Goal: Contribute content

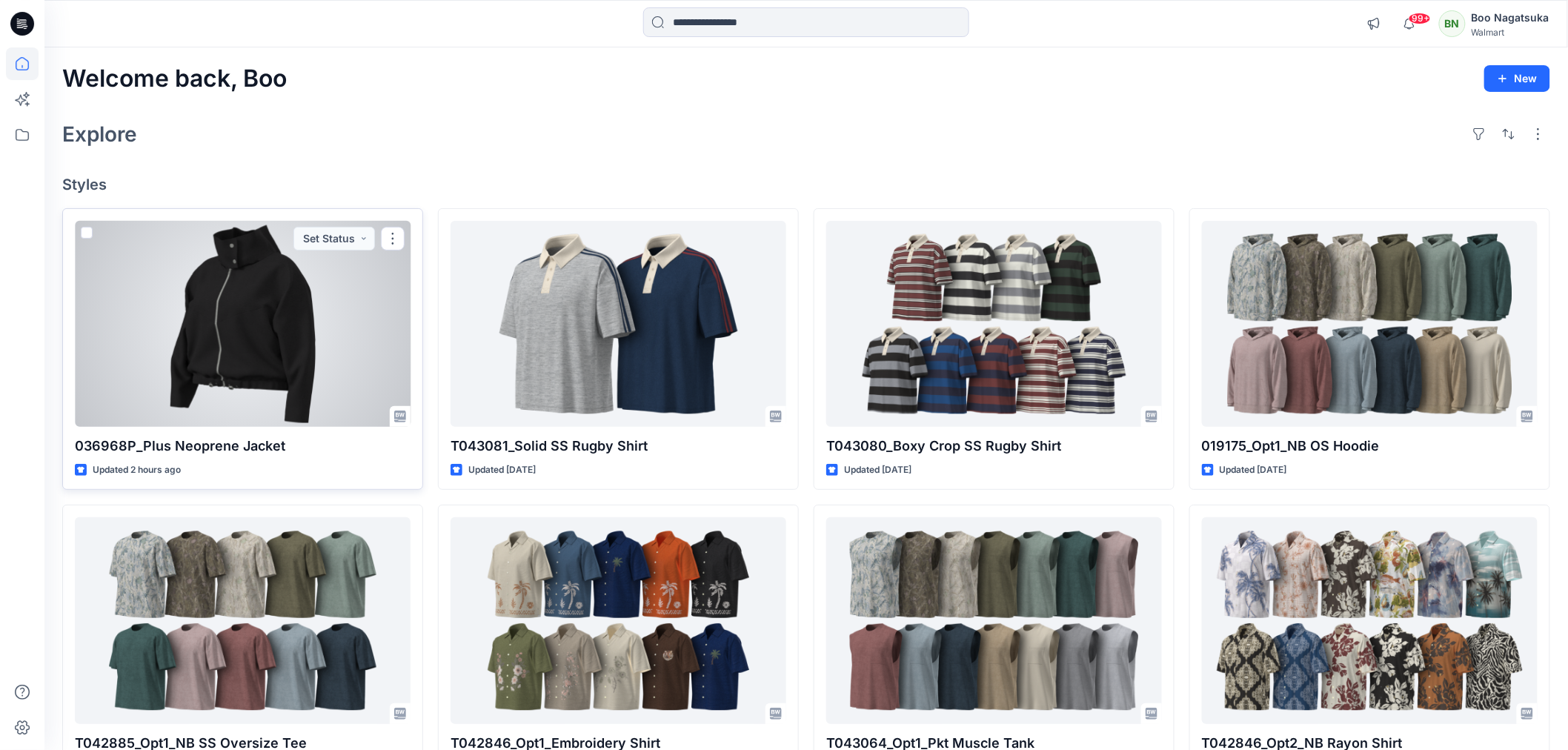
click at [121, 286] on div at bounding box center [242, 324] width 336 height 206
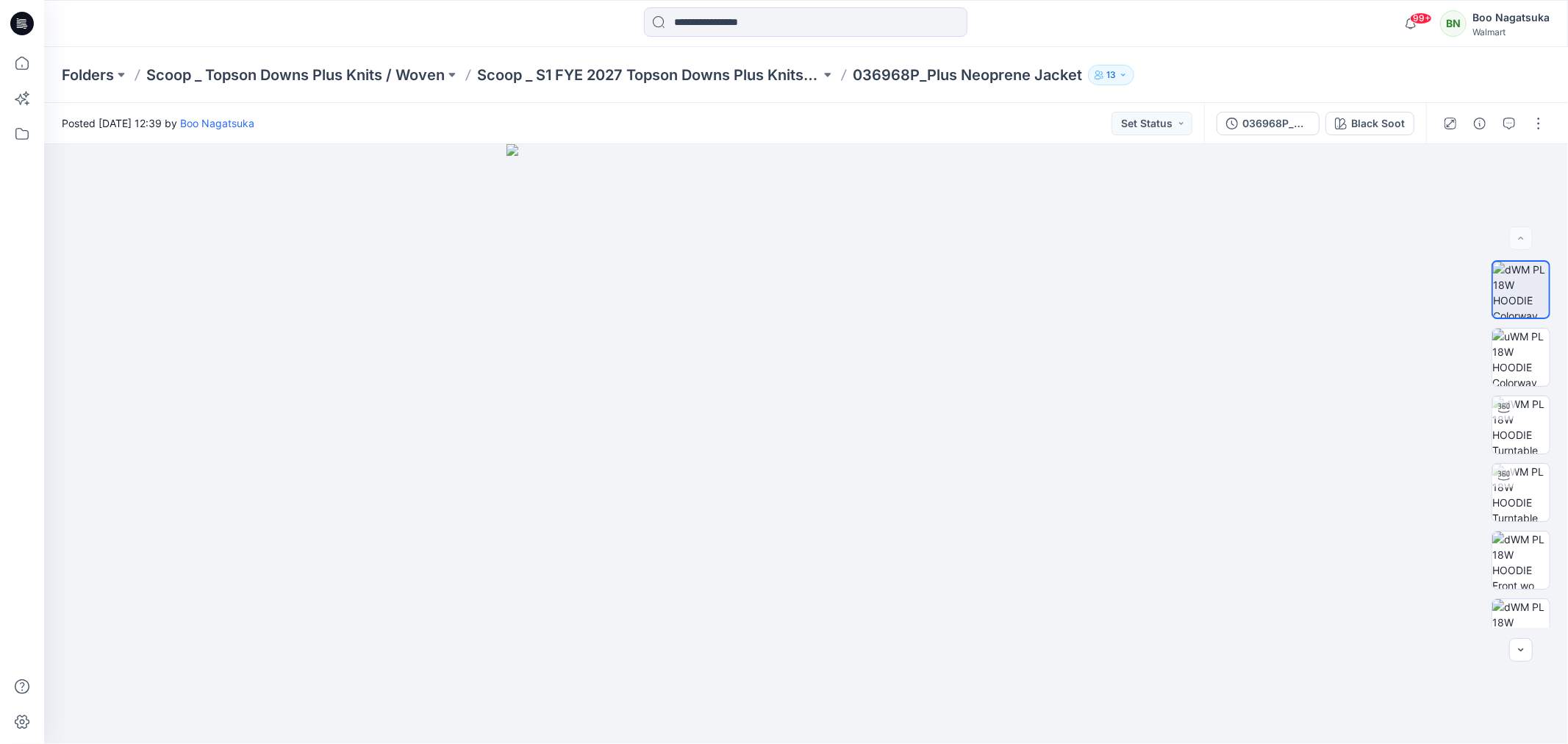
click at [88, 74] on p "Folders" at bounding box center [88, 75] width 52 height 21
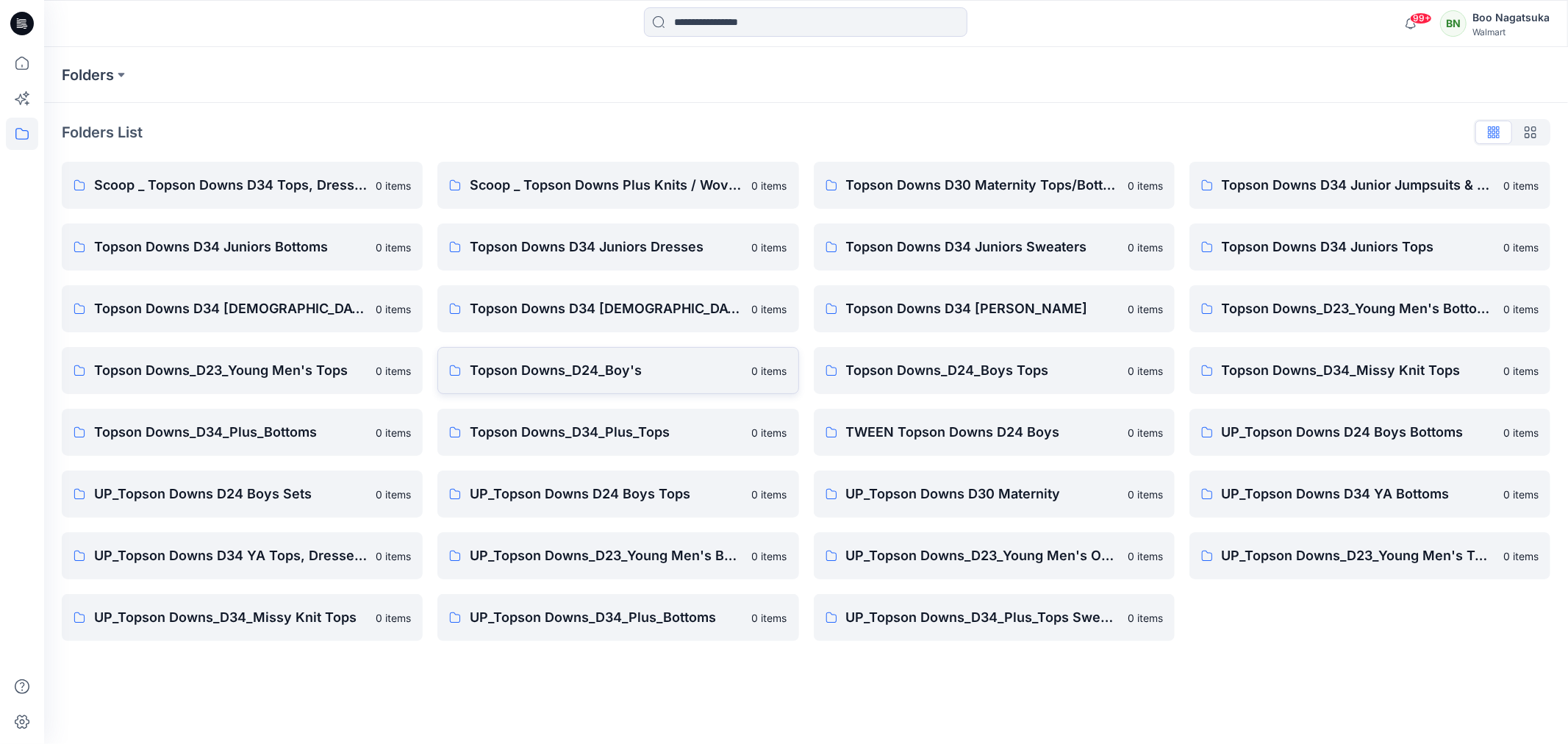
click at [532, 372] on p "Topson Downs_D24_Boy's" at bounding box center [606, 370] width 273 height 21
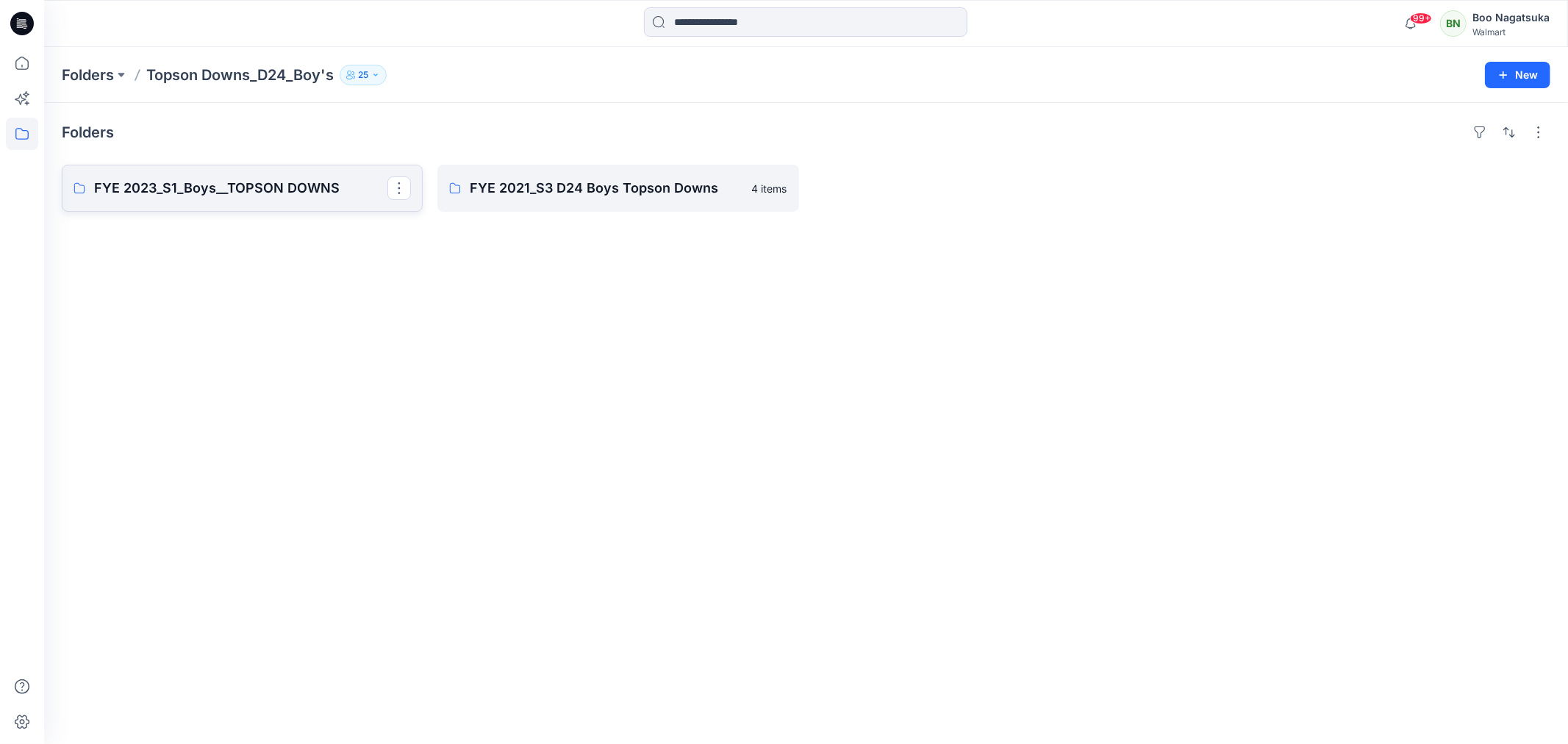
click at [250, 177] on link "FYE 2023_S1_Boys__TOPSON DOWNS" at bounding box center [242, 188] width 361 height 47
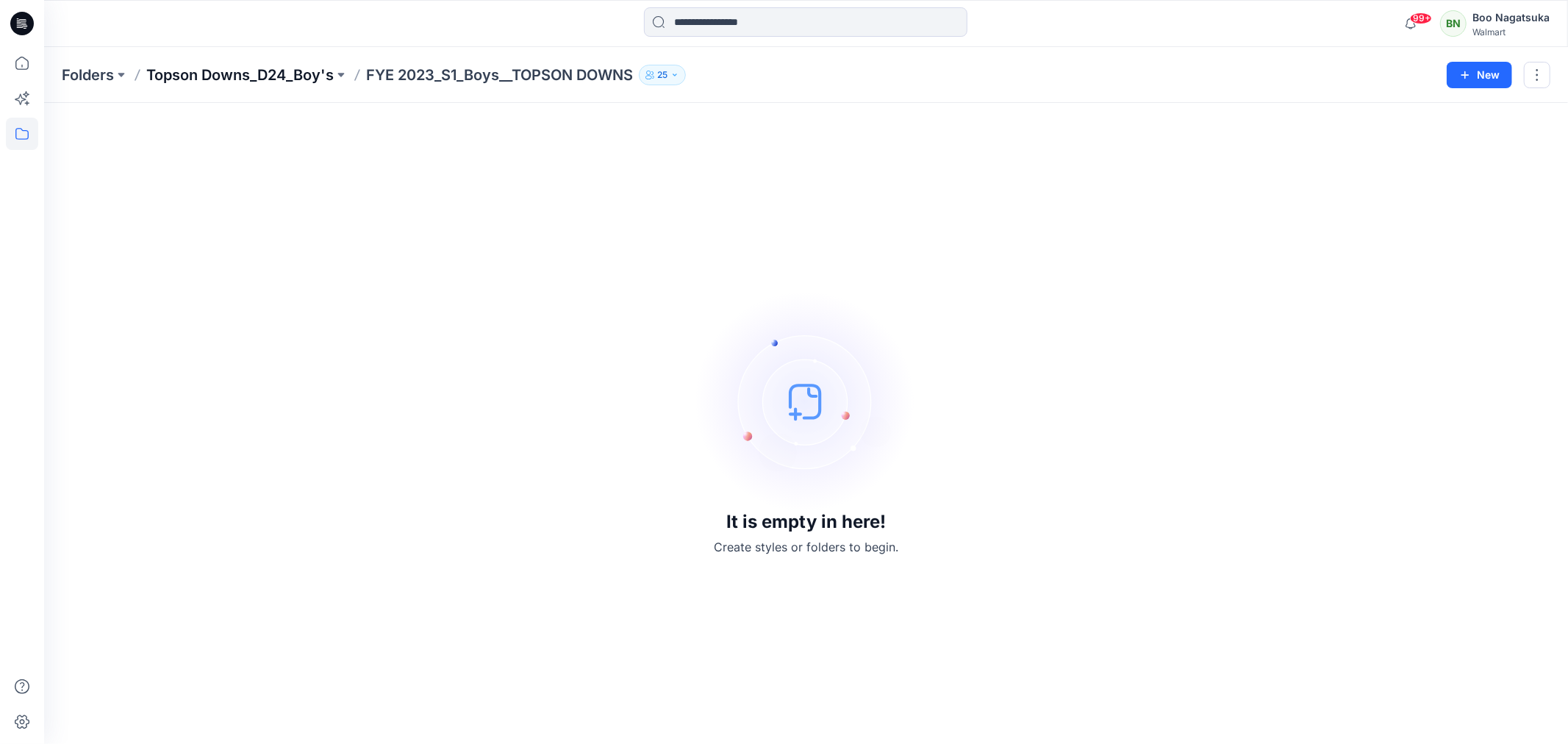
click at [187, 67] on p "Topson Downs_D24_Boy's" at bounding box center [240, 75] width 187 height 21
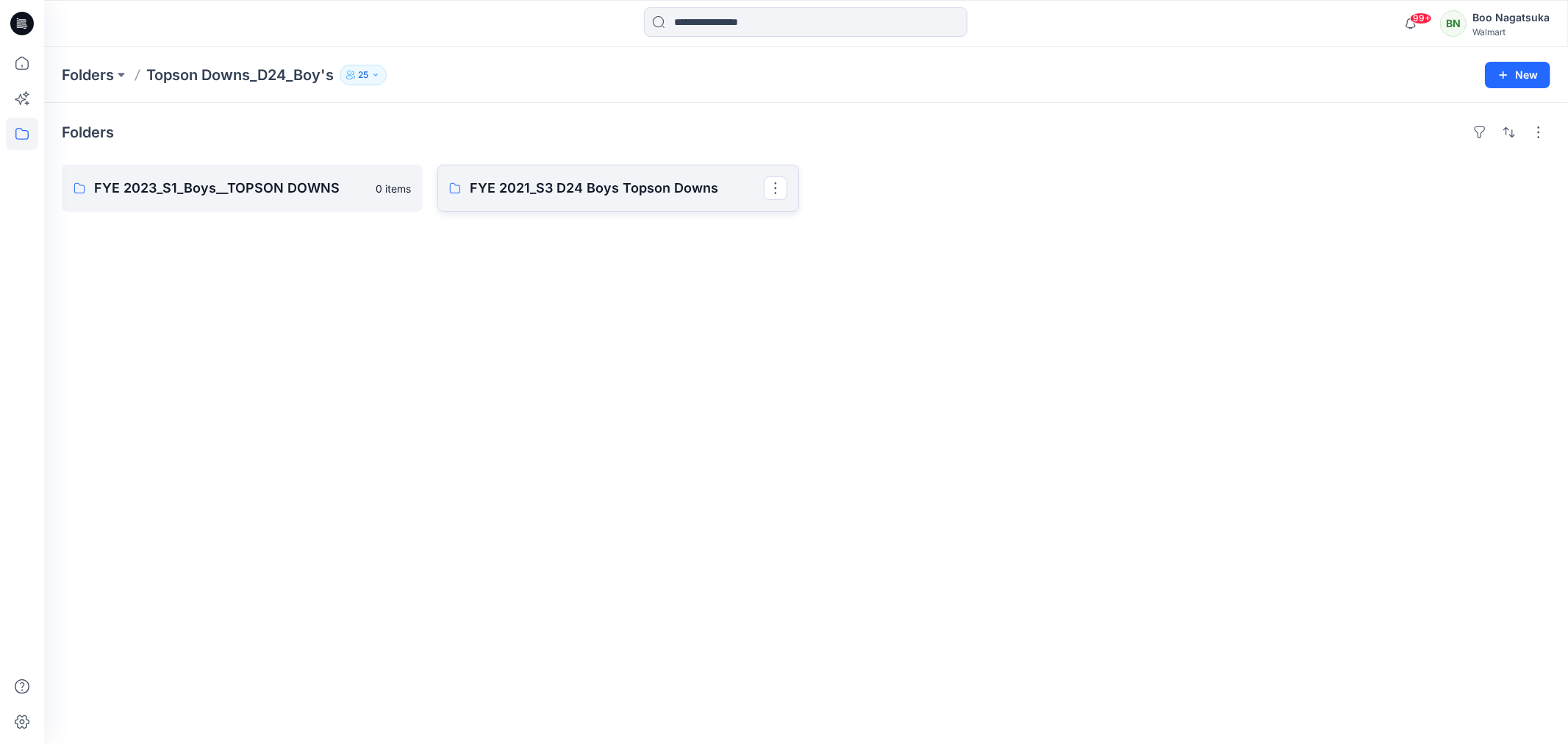
click at [540, 184] on p "FYE 2021_S3 D24 Boys Topson Downs" at bounding box center [616, 188] width 294 height 21
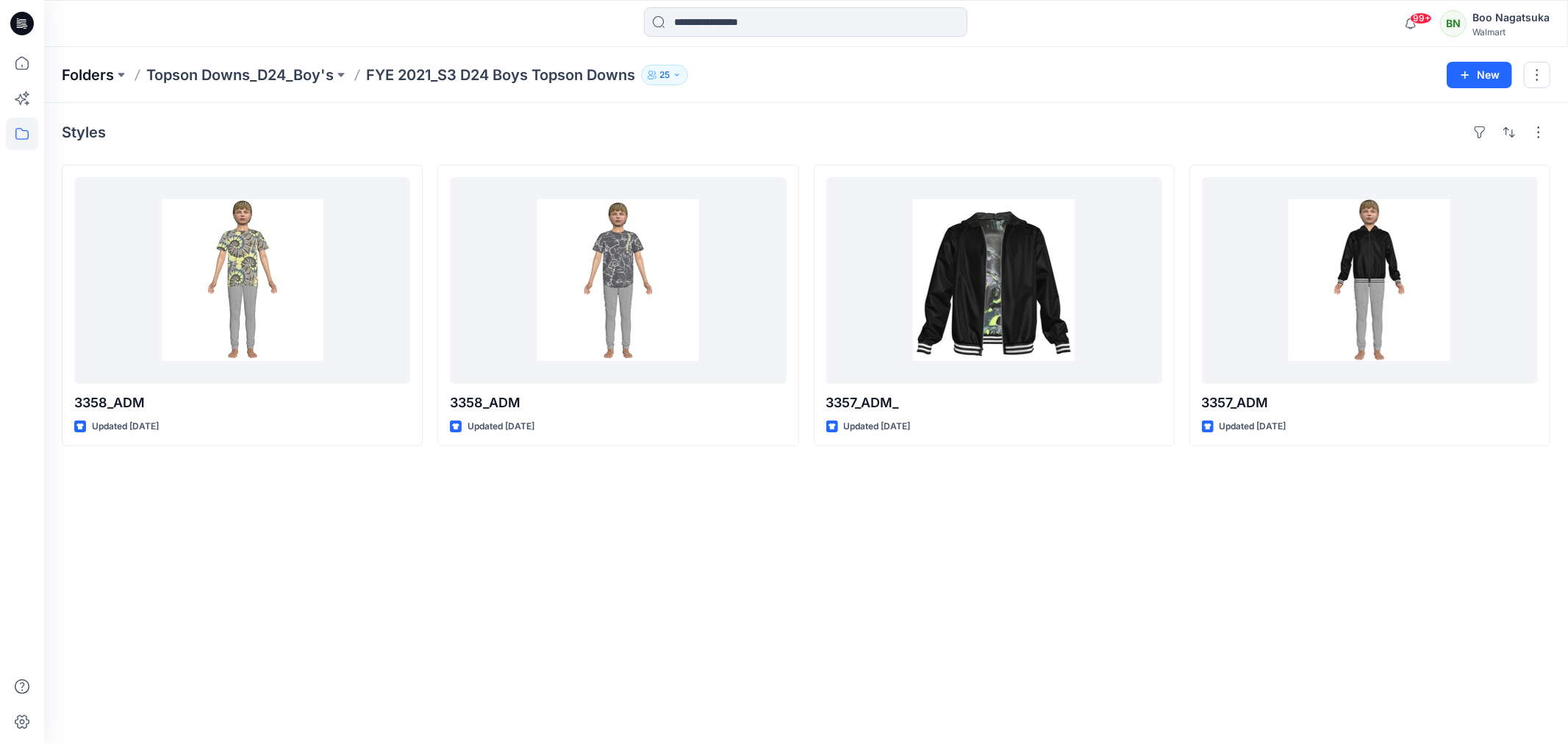
click at [78, 77] on p "Folders" at bounding box center [88, 75] width 52 height 21
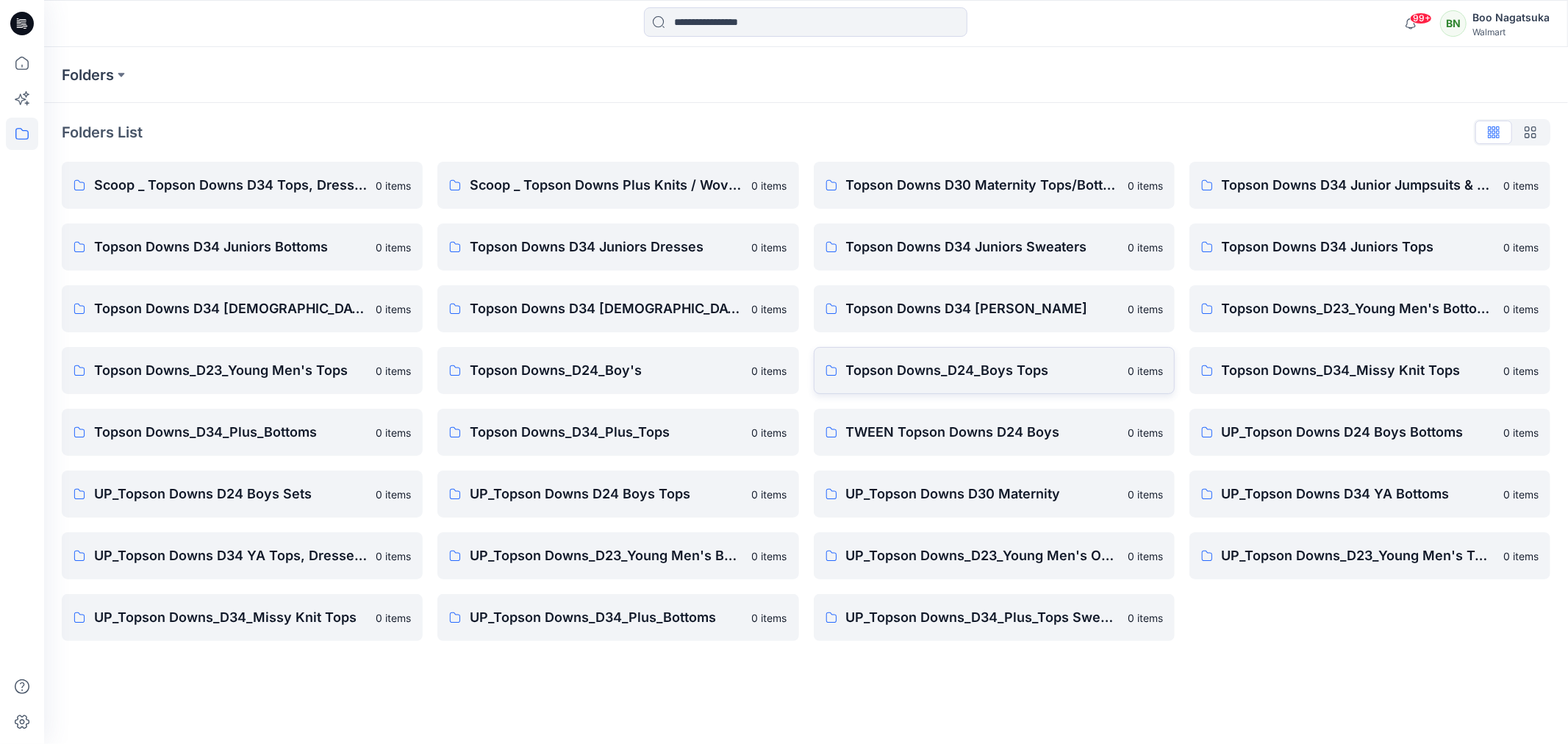
click at [980, 370] on p "Topson Downs_D24_Boys Tops" at bounding box center [982, 370] width 273 height 21
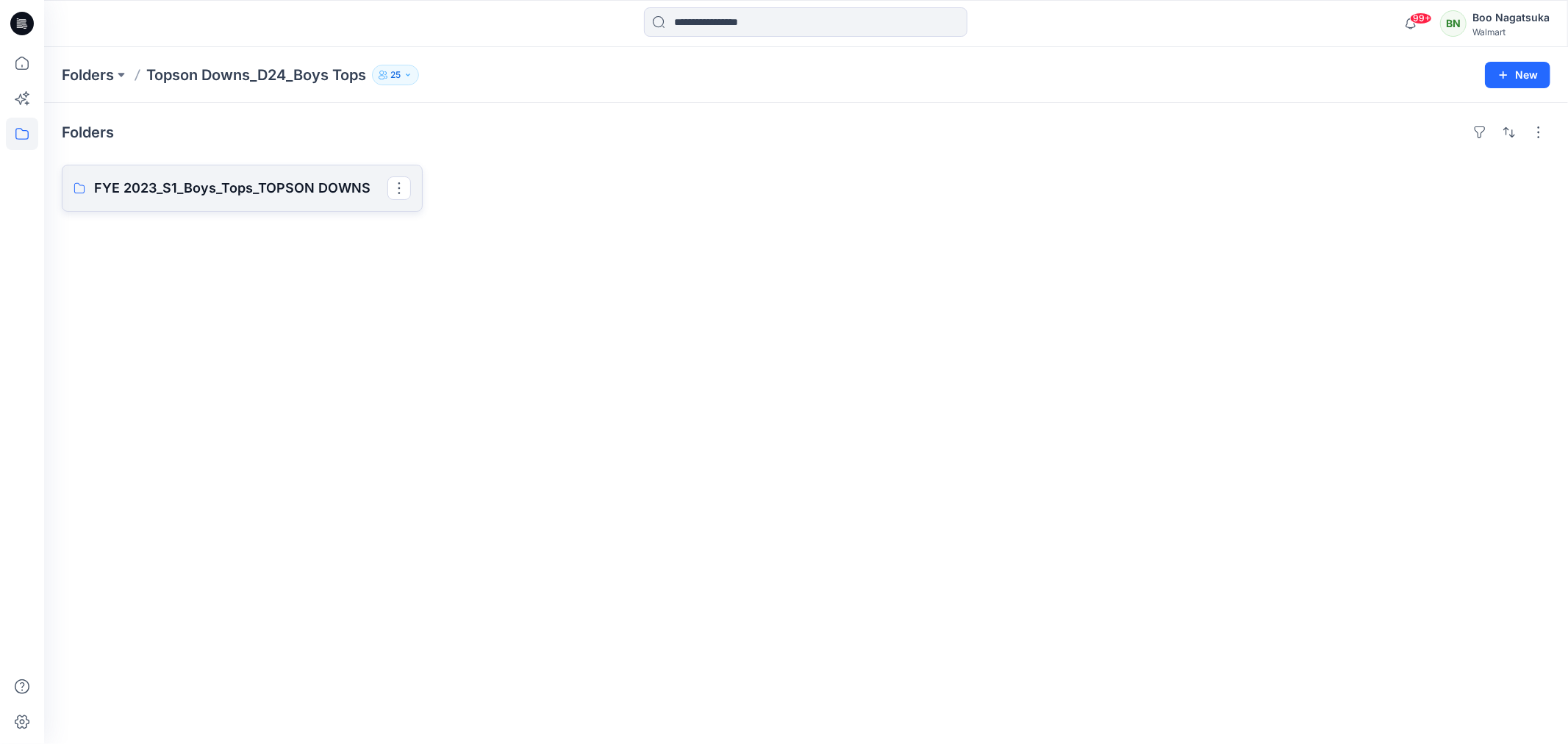
click at [285, 186] on p "FYE 2023_S1_Boys_Tops_TOPSON DOWNS" at bounding box center [241, 188] width 294 height 21
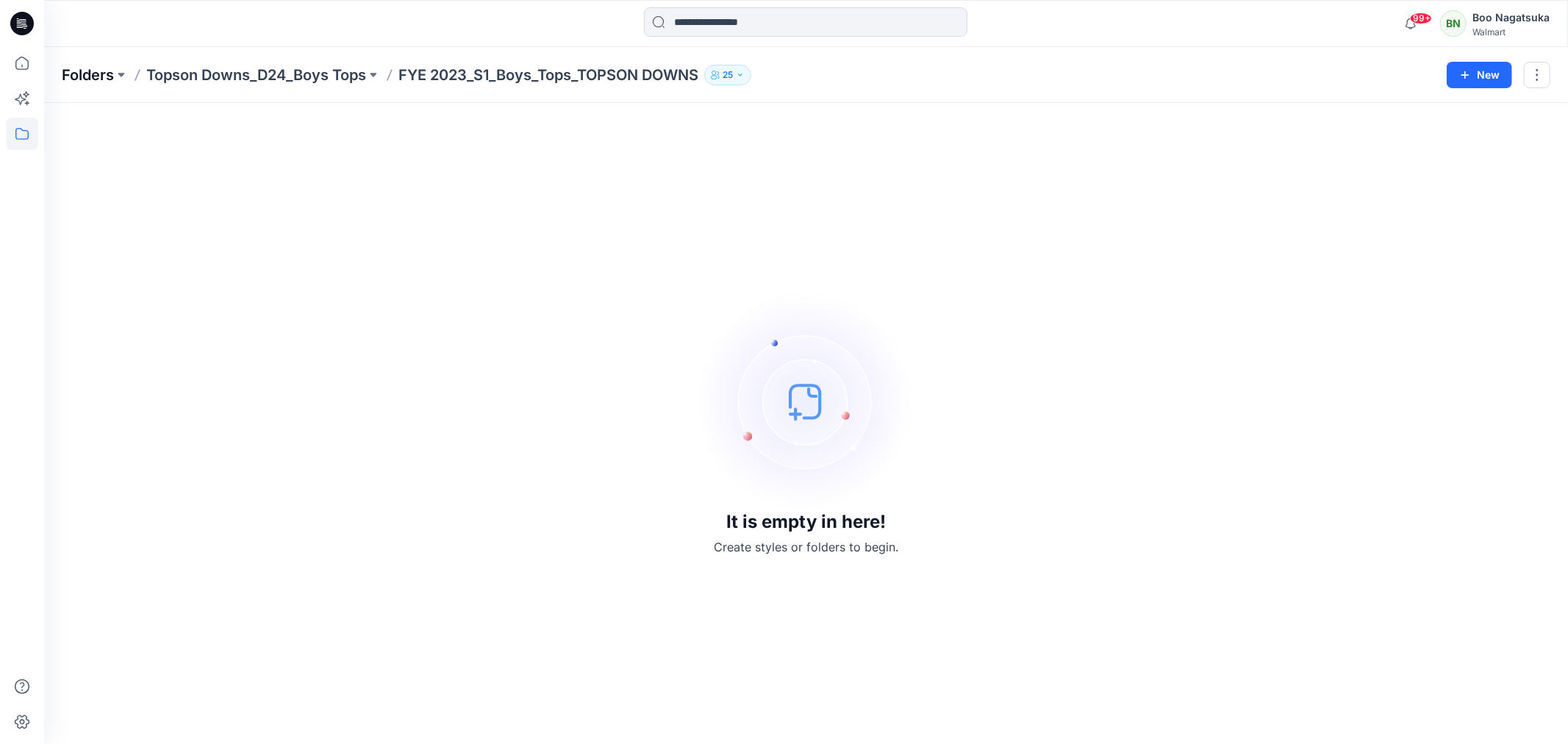
click at [67, 69] on p "Folders" at bounding box center [88, 75] width 52 height 21
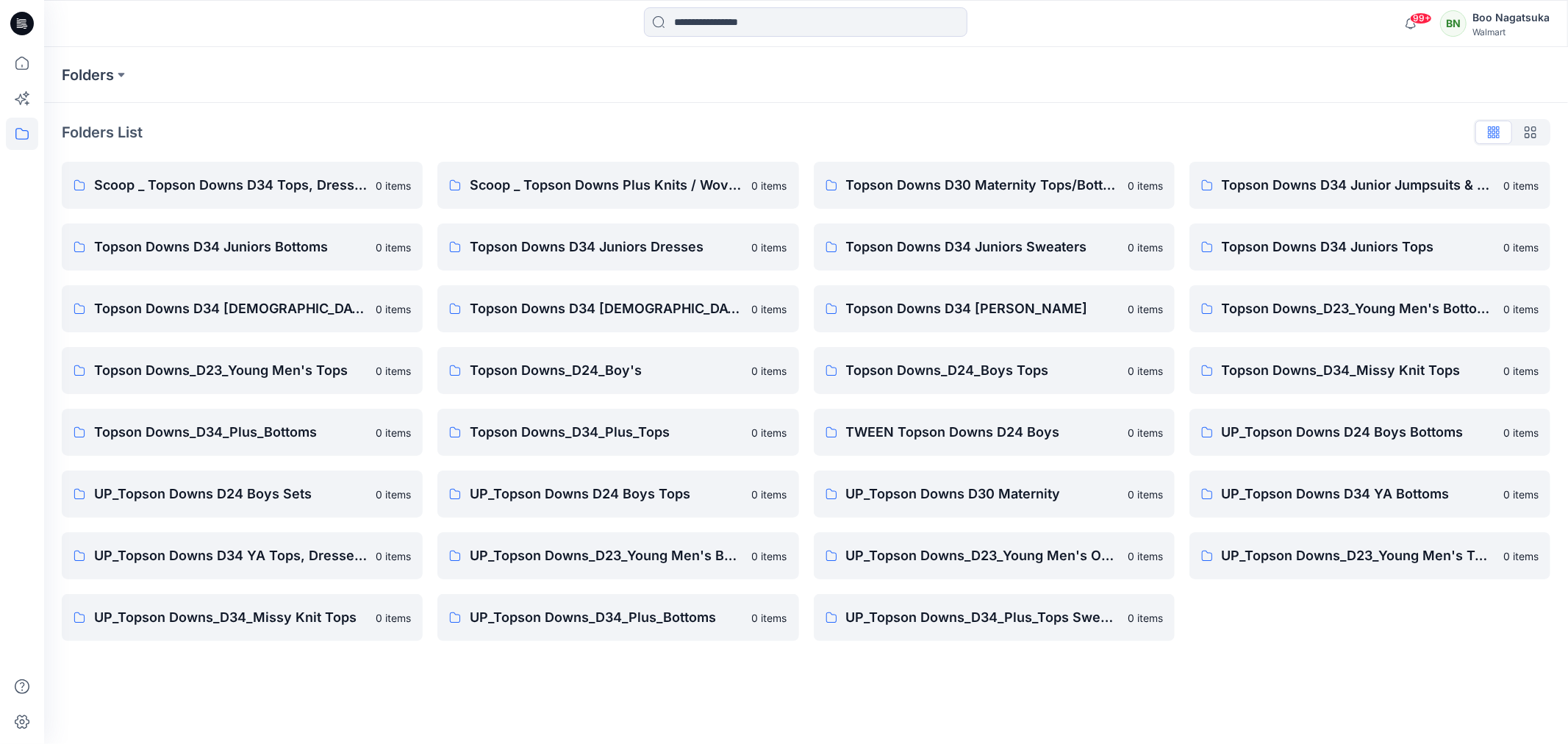
click at [217, 650] on div "Folders List Scoop _ Topson Downs D34 Tops, Dresses and Sets 0 items Topson Dow…" at bounding box center [806, 381] width 1524 height 556
click at [217, 651] on div "Folders List Scoop _ Topson Downs D34 Tops, Dresses and Sets 0 items Topson Dow…" at bounding box center [806, 381] width 1524 height 556
click at [324, 685] on div "Folders Folders List Scoop _ Topson Downs D34 Tops, Dresses and Sets 0 items To…" at bounding box center [806, 395] width 1524 height 697
click at [82, 70] on p "Folders" at bounding box center [88, 75] width 52 height 21
click at [122, 76] on button at bounding box center [121, 75] width 15 height 21
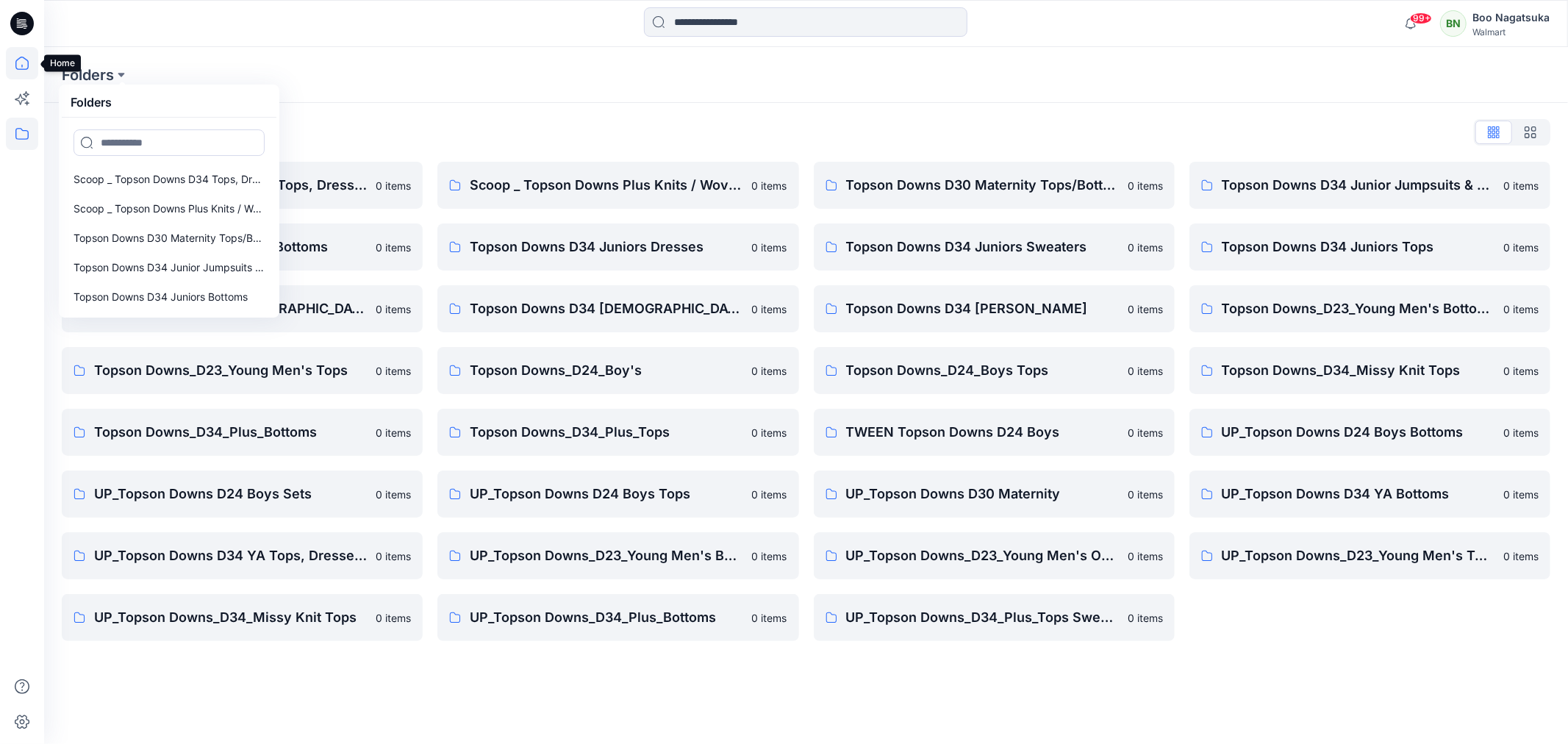
click at [18, 55] on icon at bounding box center [21, 63] width 32 height 32
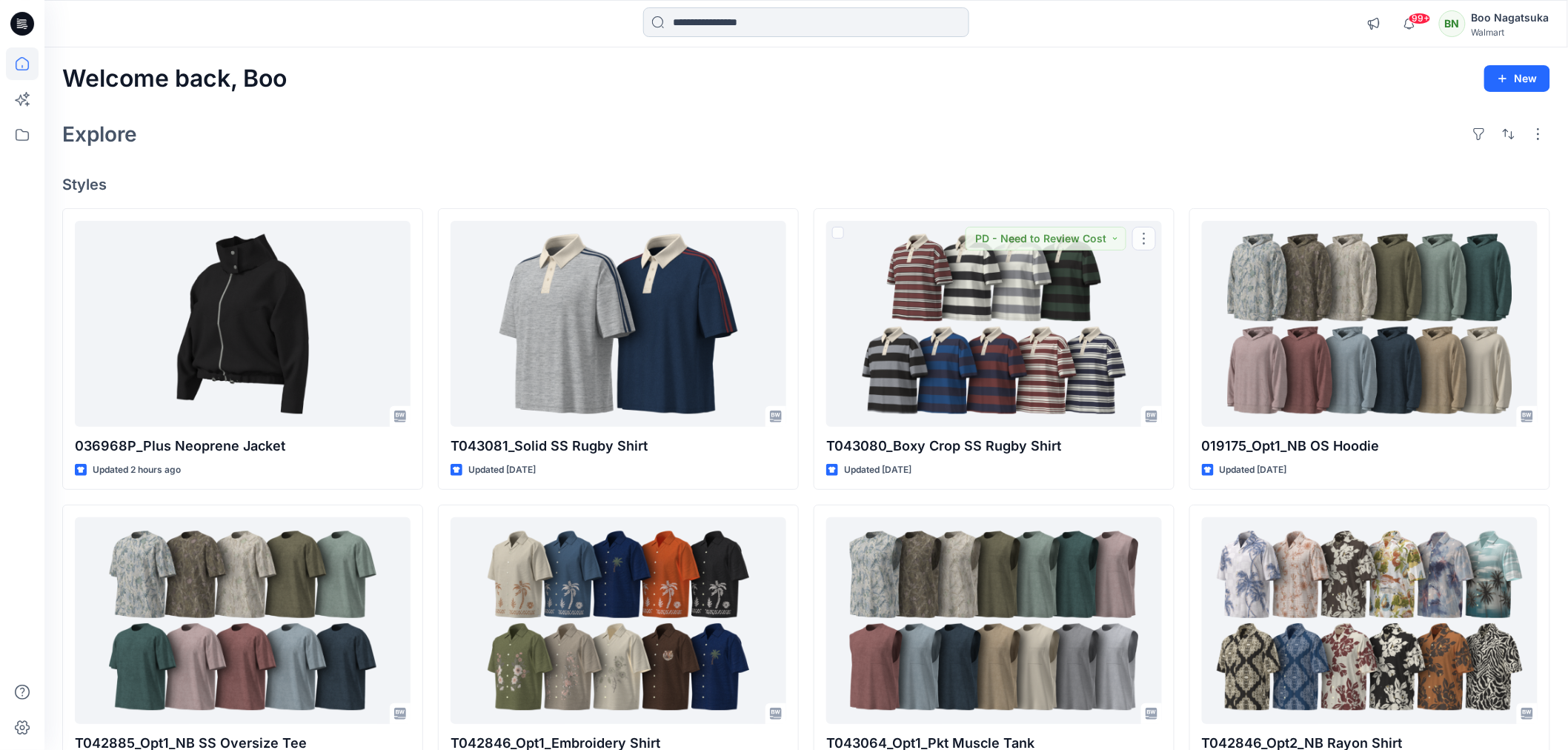
drag, startPoint x: 754, startPoint y: 21, endPoint x: 757, endPoint y: 33, distance: 12.4
click at [754, 22] on input at bounding box center [806, 22] width 326 height 30
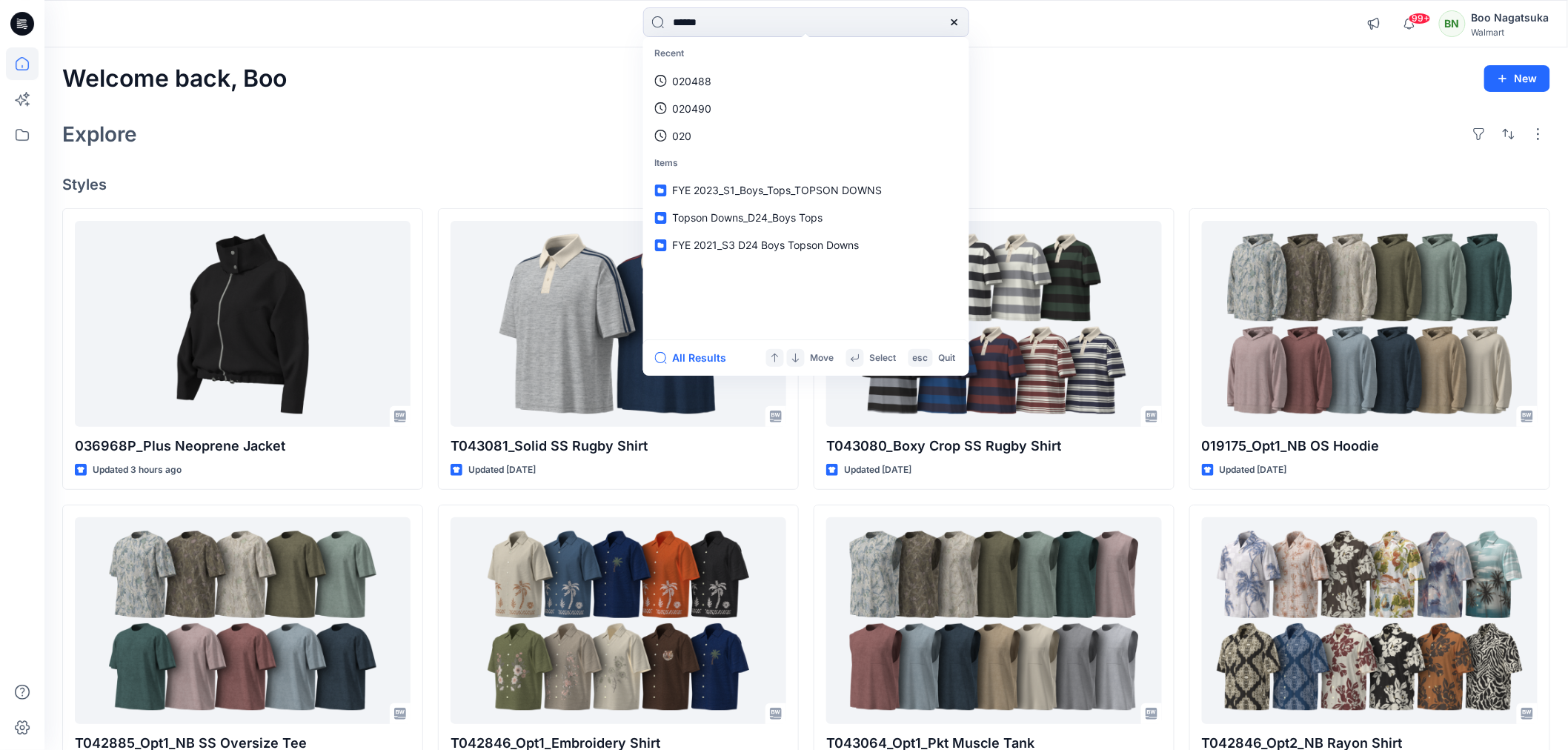
type input "*******"
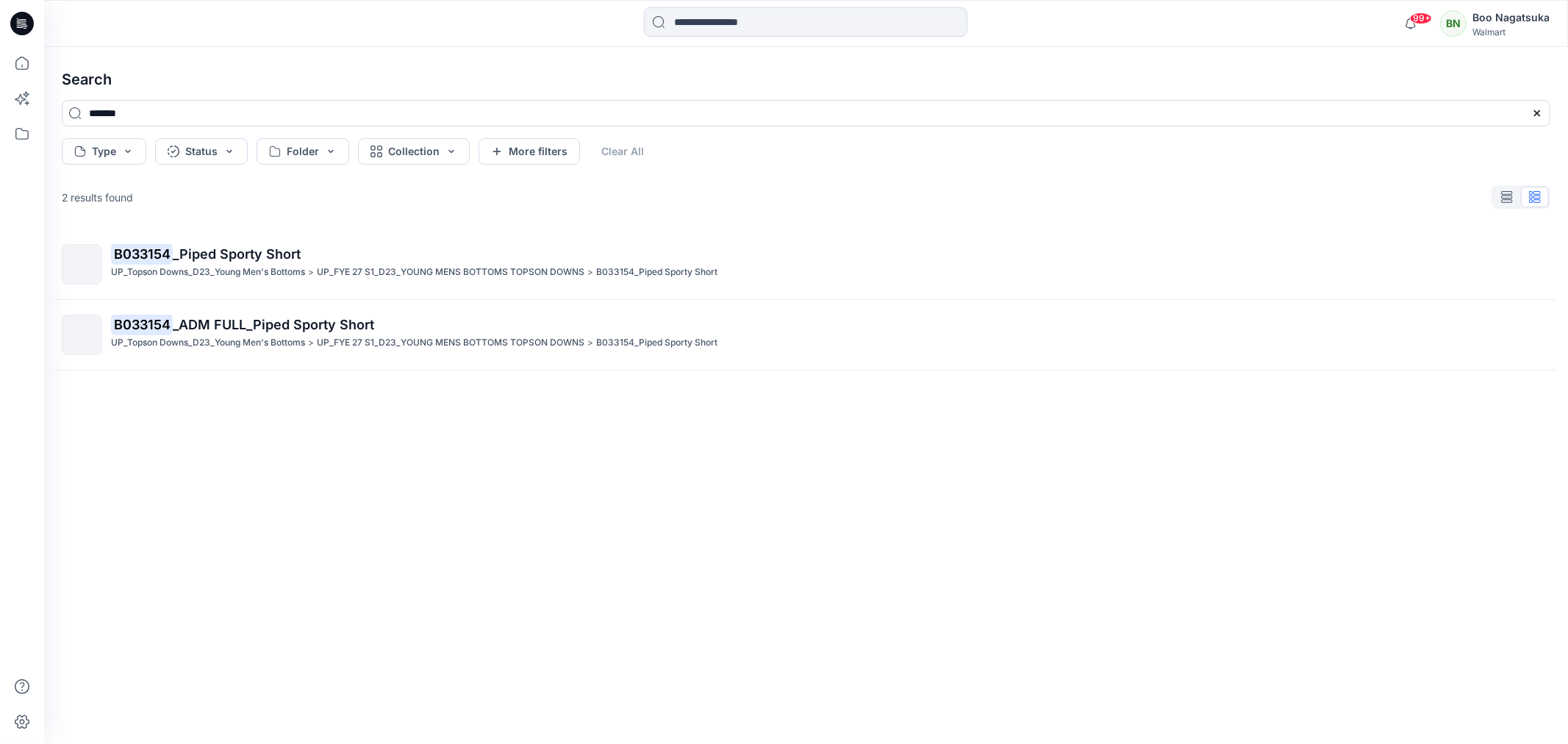
click at [258, 254] on span "_Piped Sporty Short" at bounding box center [237, 254] width 128 height 16
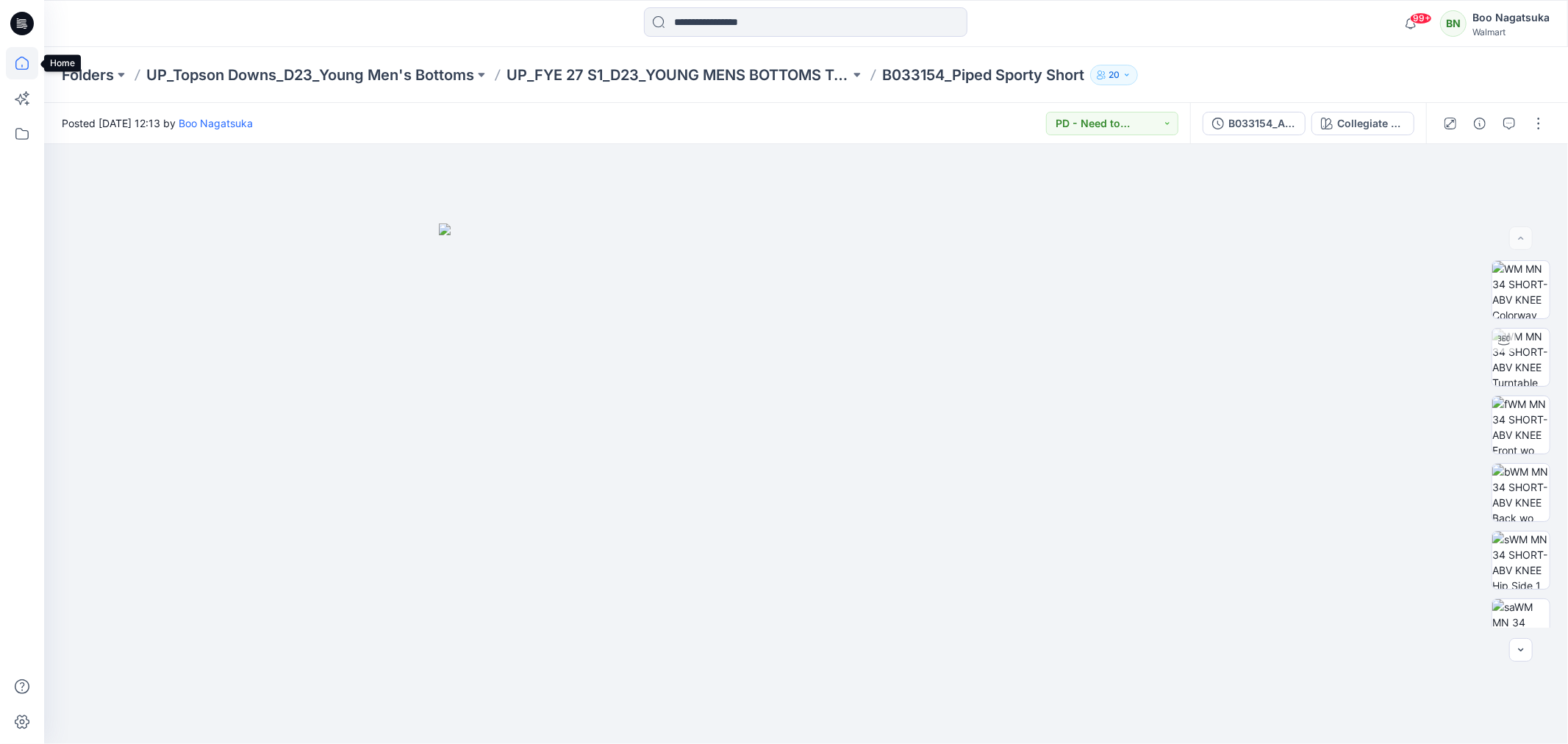
click at [20, 62] on icon at bounding box center [21, 63] width 32 height 32
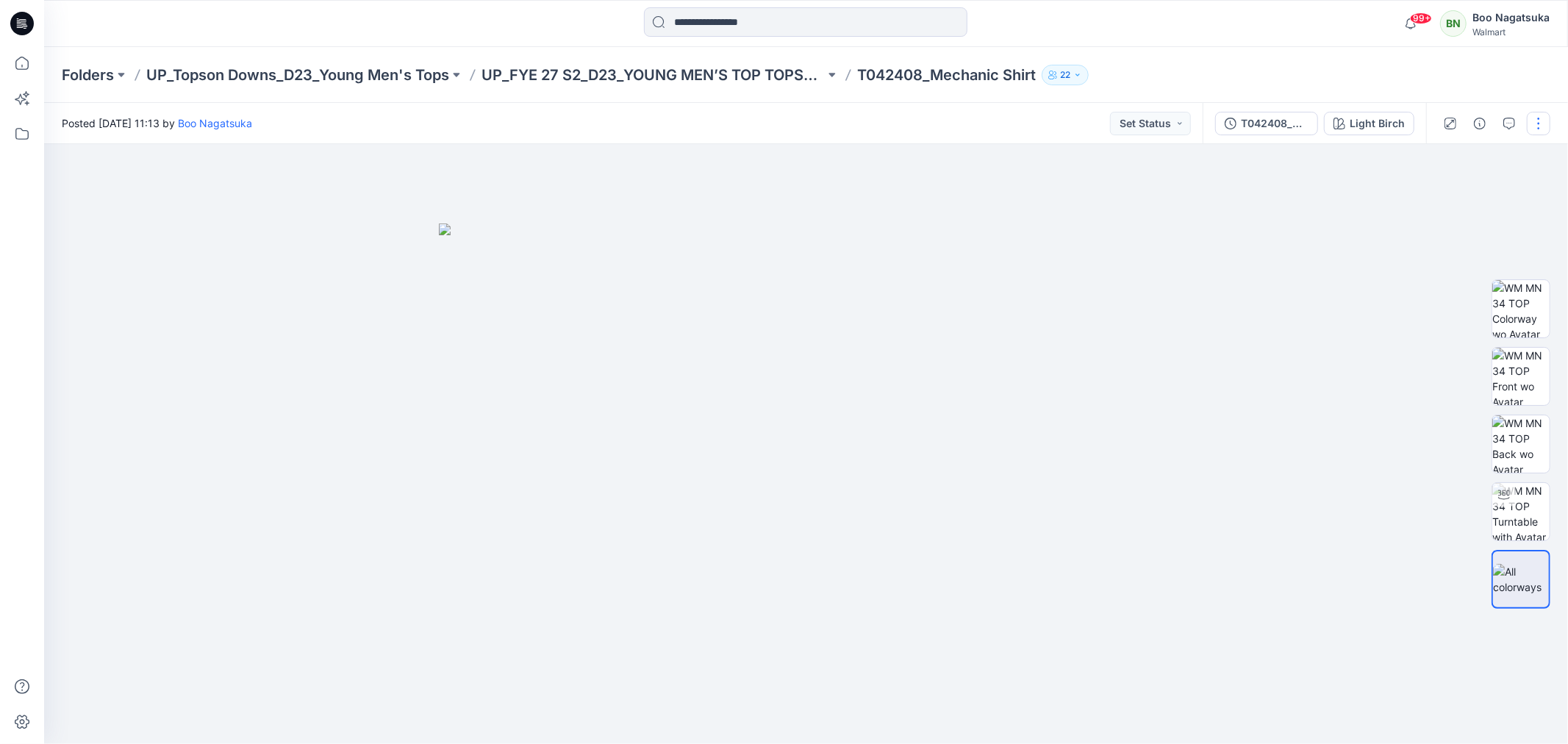
click at [1540, 120] on button "button" at bounding box center [1539, 123] width 24 height 24
click at [1449, 199] on p "Edit" at bounding box center [1445, 199] width 18 height 16
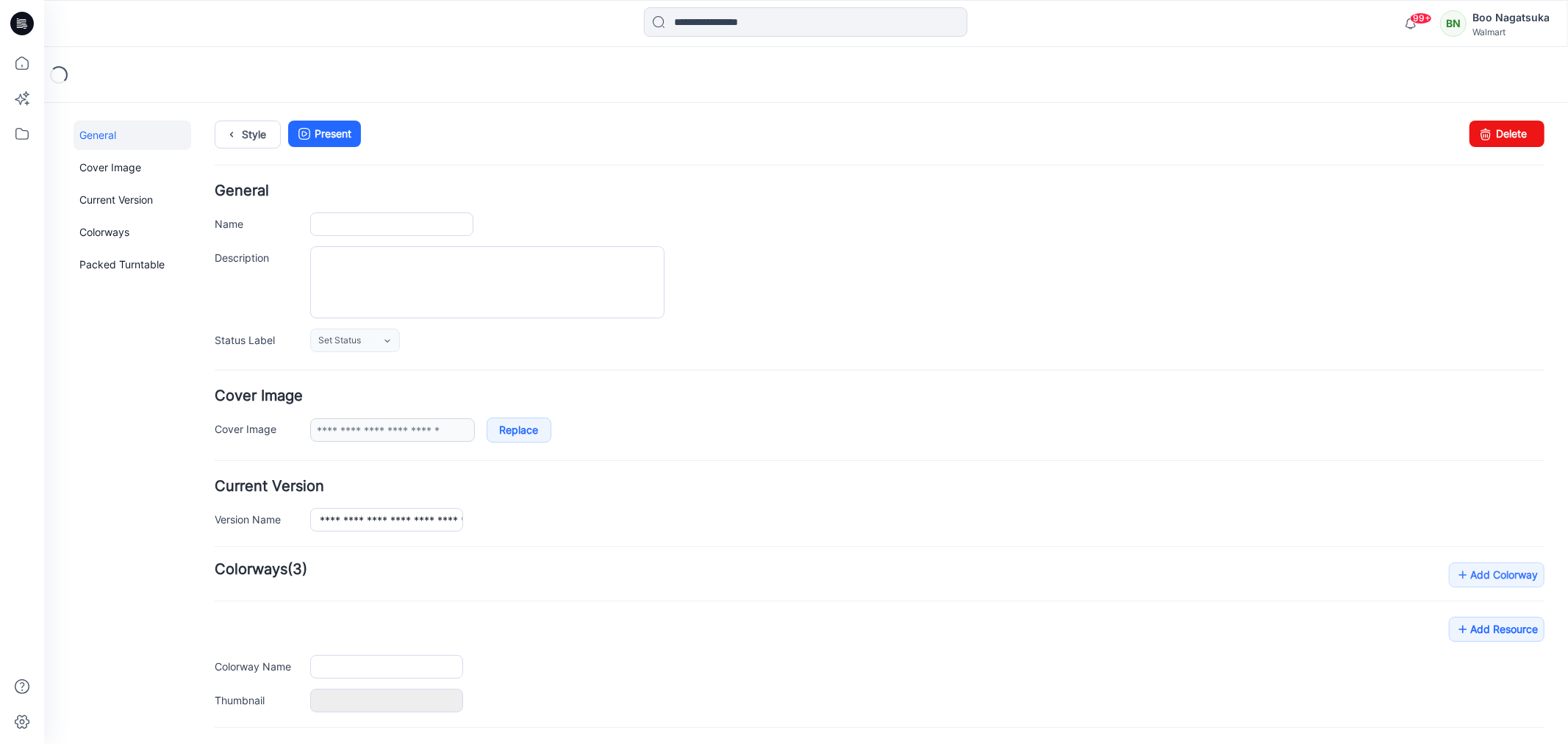
type input "**********"
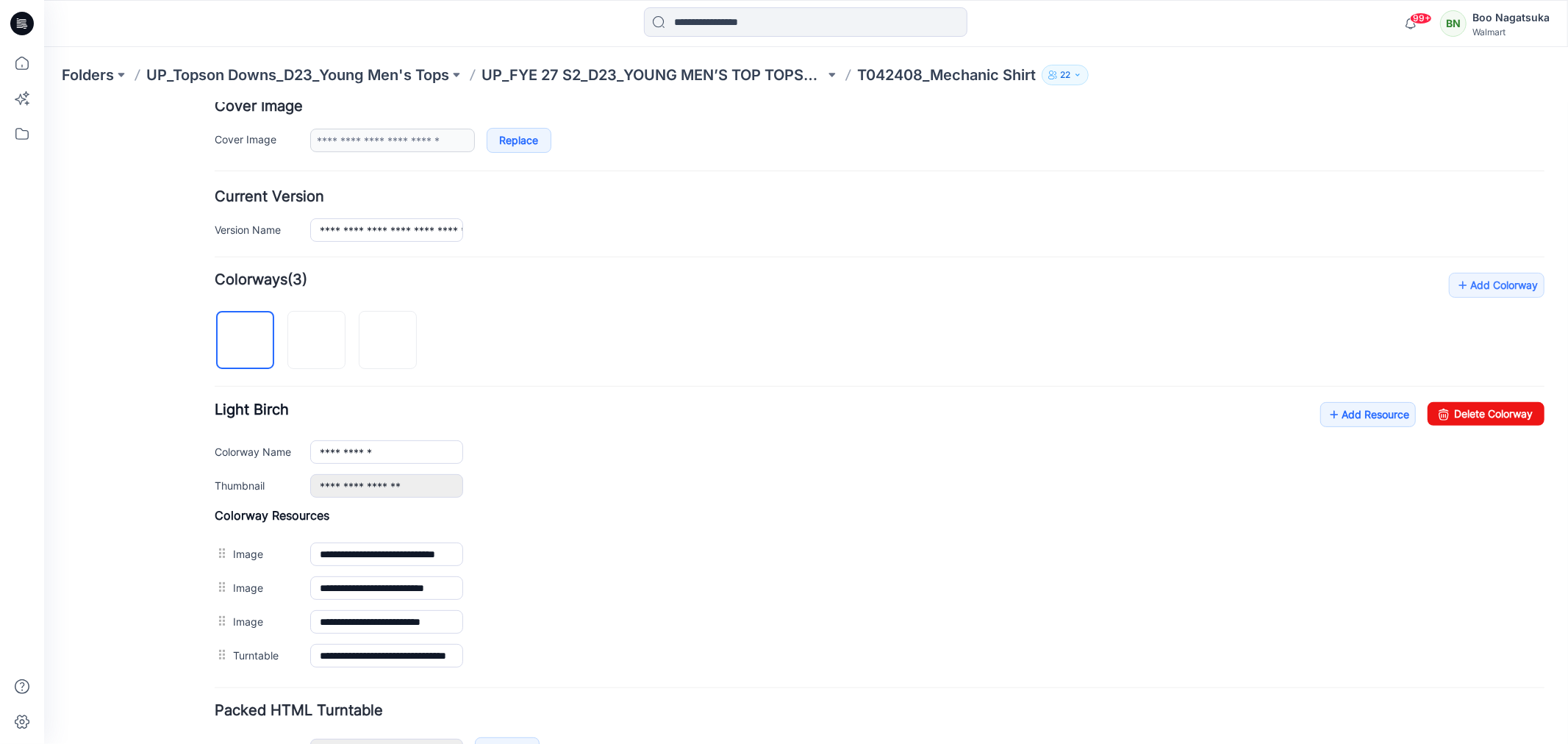
scroll to position [327, 0]
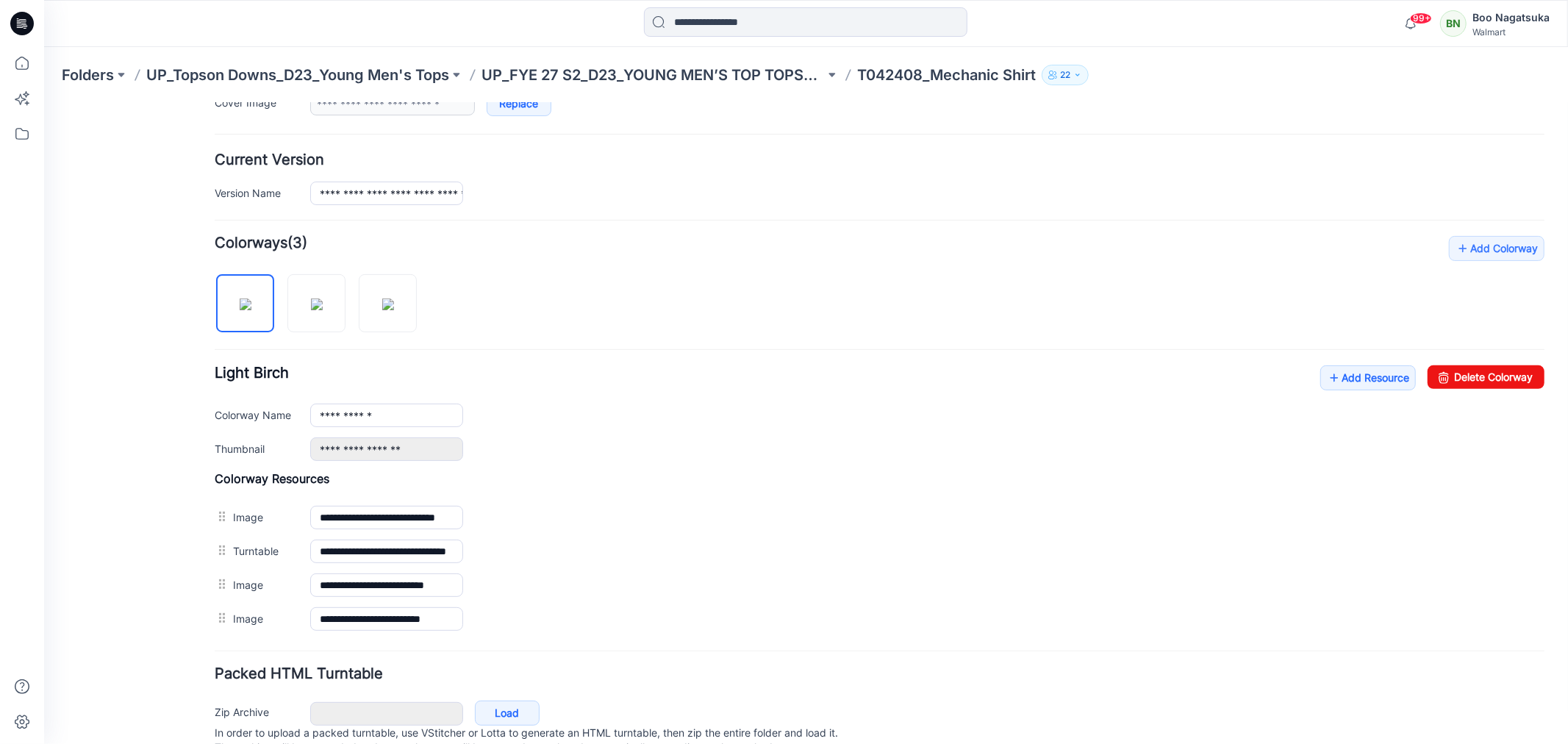
click at [133, 666] on div "General Cover Image Current Version Colorways Packed Turntable" at bounding box center [131, 291] width 118 height 996
click at [310, 309] on img at bounding box center [316, 303] width 12 height 12
click at [171, 644] on div "General Cover Image Current Version Colorways Packed Turntable" at bounding box center [131, 291] width 118 height 996
drag, startPoint x: 383, startPoint y: 321, endPoint x: 379, endPoint y: 336, distance: 15.5
click at [383, 309] on img at bounding box center [387, 303] width 12 height 12
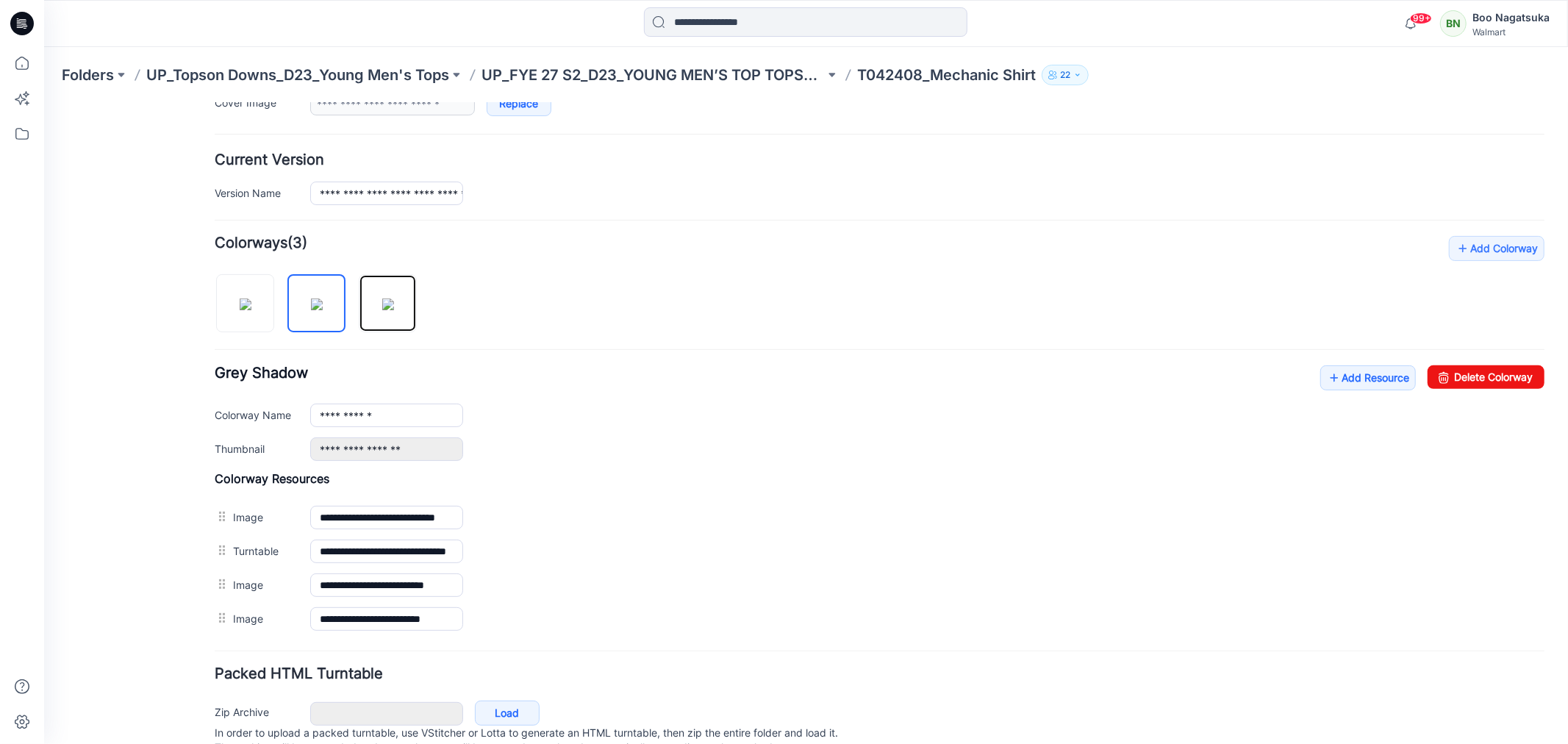
type input "**********"
drag, startPoint x: 143, startPoint y: 655, endPoint x: 157, endPoint y: 685, distance: 33.1
click at [143, 655] on div "General Cover Image Current Version Colorways Packed Turntable" at bounding box center [131, 291] width 118 height 996
click at [1353, 378] on link "Add Resource" at bounding box center [1367, 378] width 96 height 25
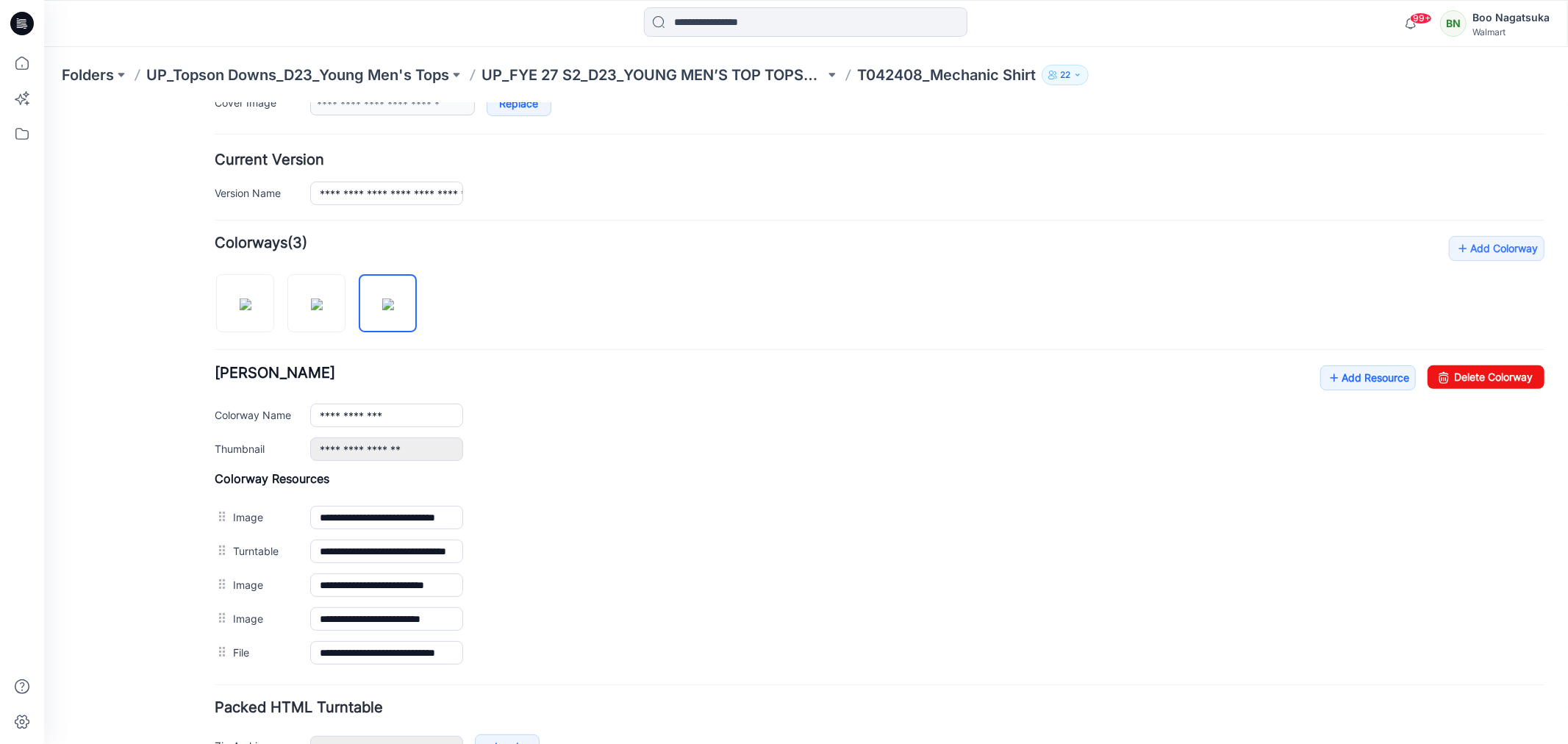
click at [108, 600] on div "General Cover Image Current Version Colorways Packed Turntable" at bounding box center [131, 308] width 118 height 1030
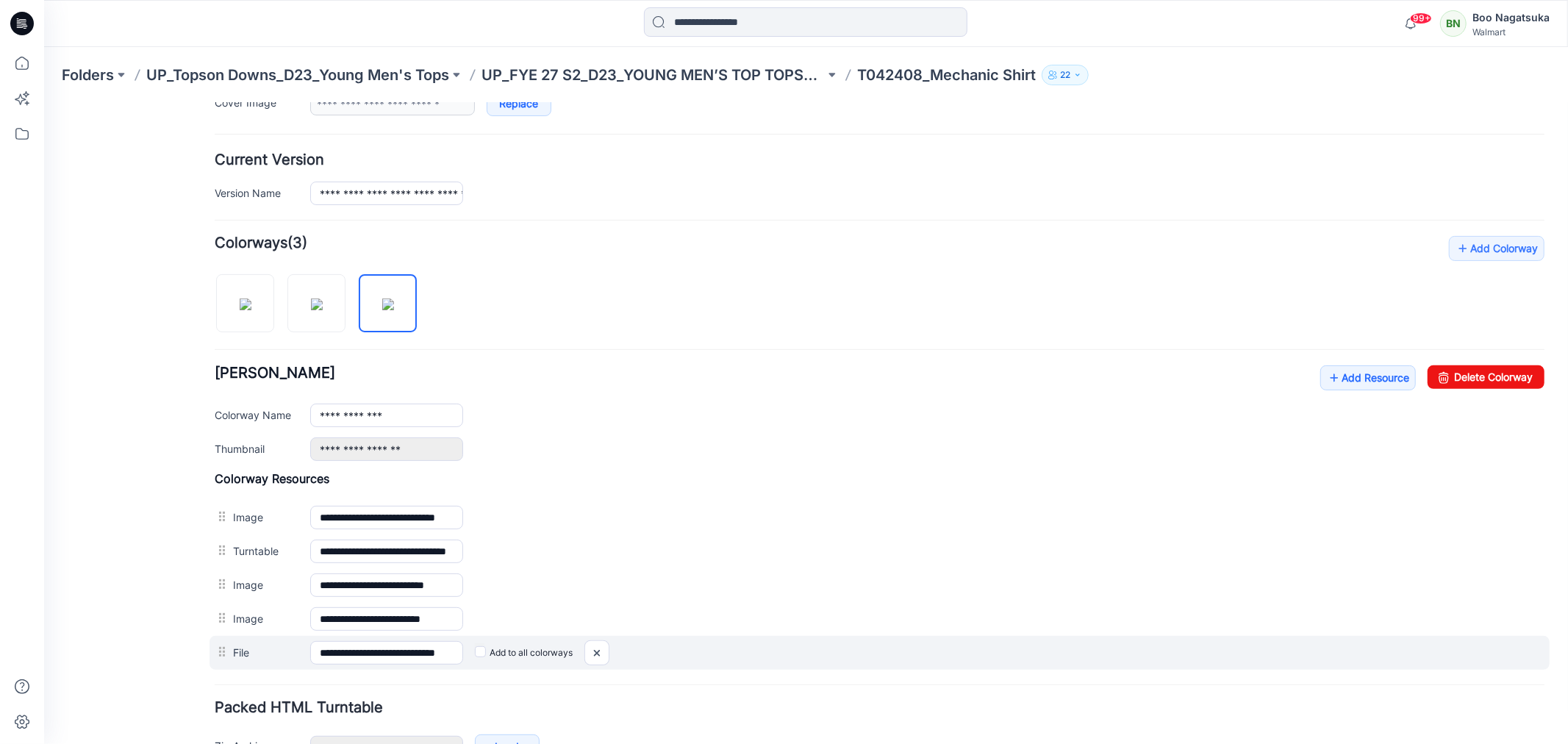
scroll to position [0, 0]
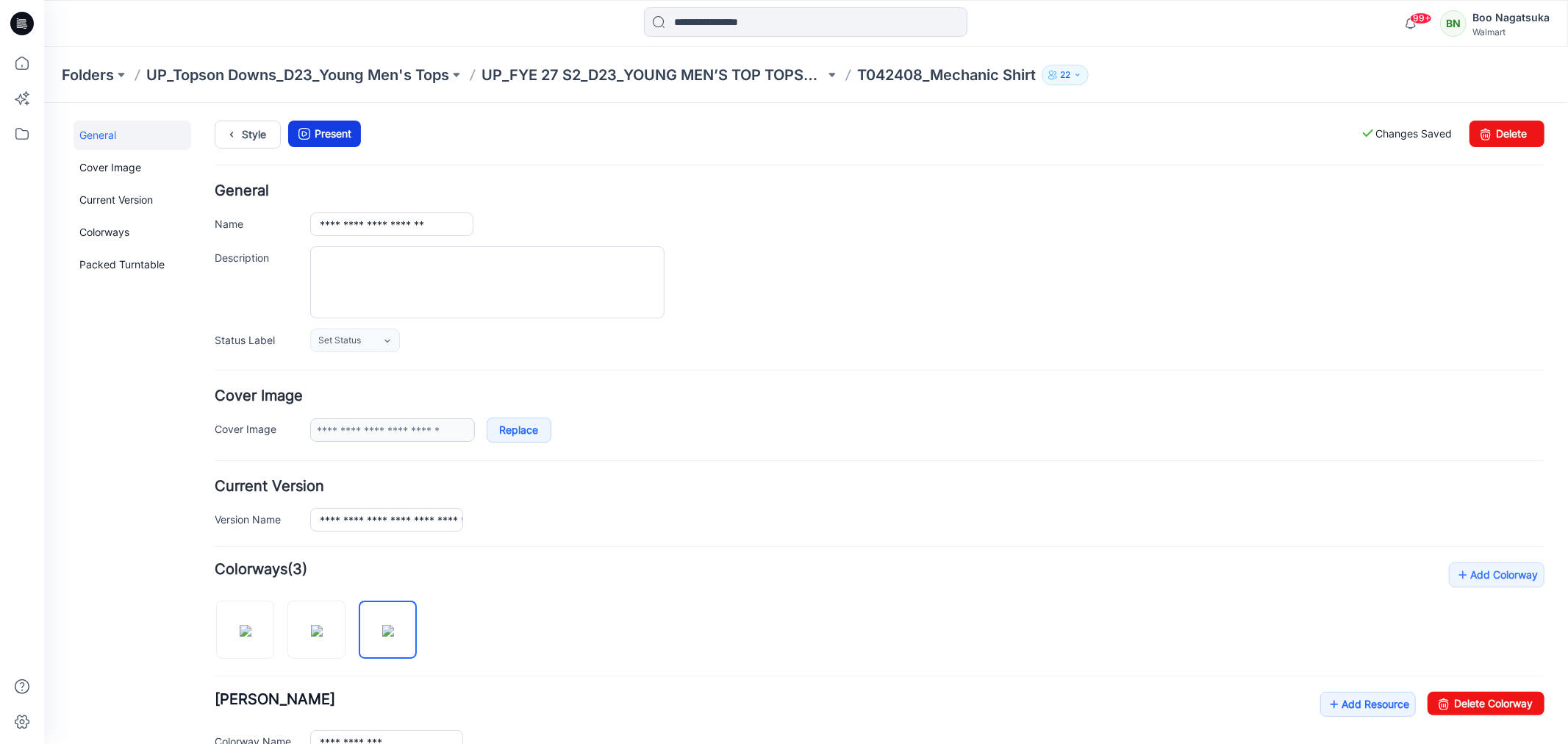
click at [338, 130] on link "Present" at bounding box center [324, 132] width 73 height 26
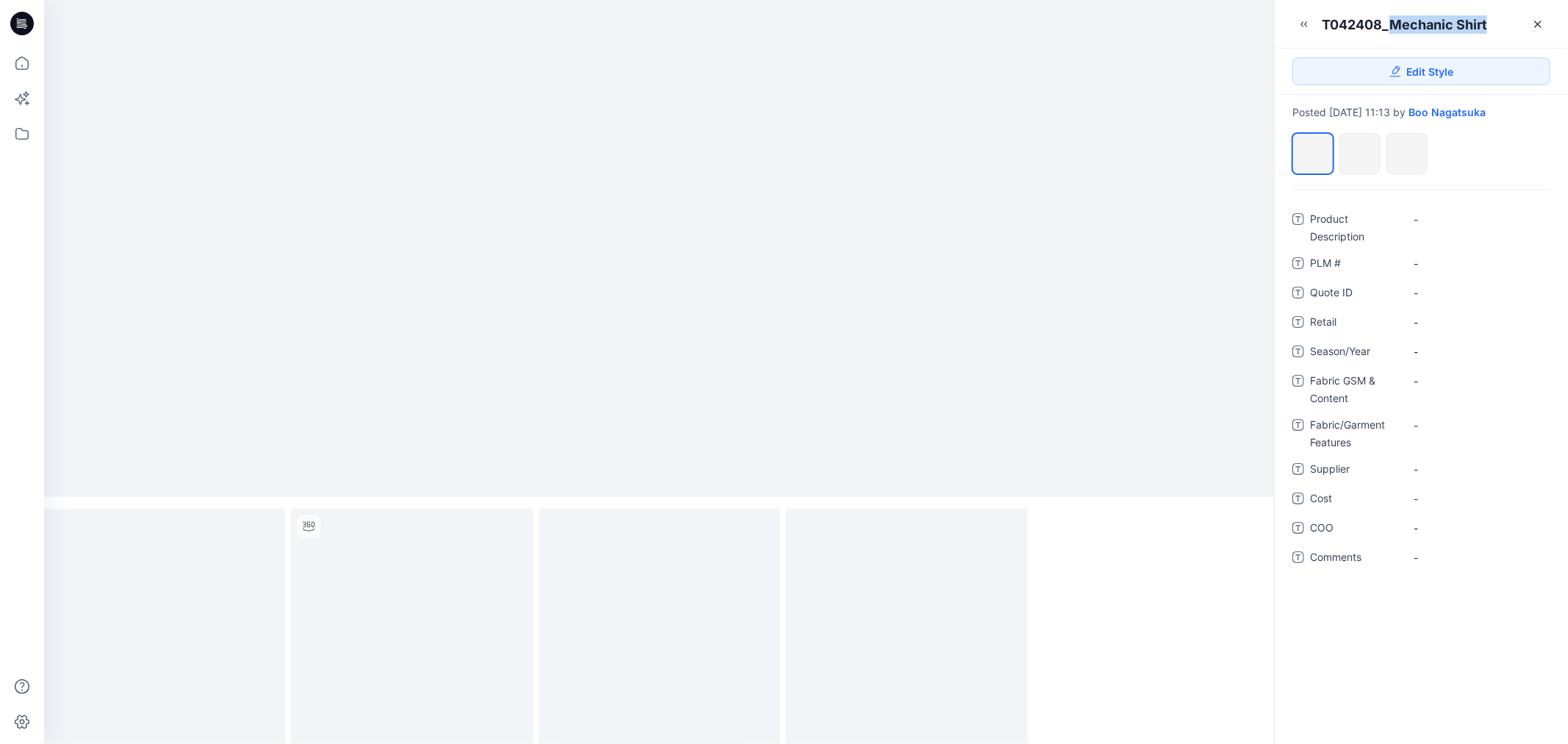
drag, startPoint x: 1390, startPoint y: 21, endPoint x: 1498, endPoint y: 23, distance: 108.0
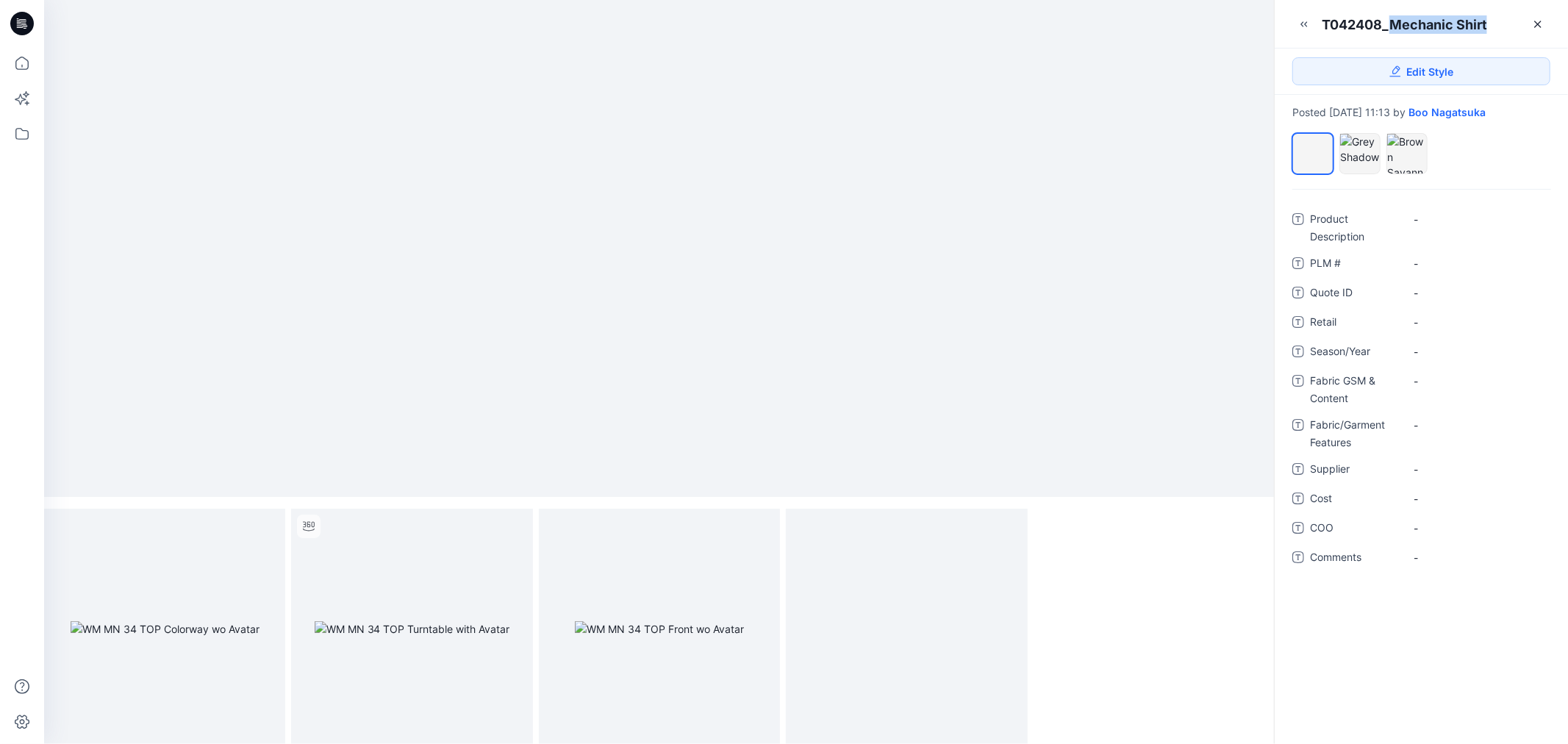
click at [1494, 23] on div "T042408_Mechanic Shirt" at bounding box center [1421, 18] width 294 height 36
copy div "Mechanic Shirt"
click at [1436, 216] on Description "-" at bounding box center [1477, 220] width 127 height 16
type textarea "**********"
click at [1444, 285] on ID "-" at bounding box center [1477, 293] width 127 height 16
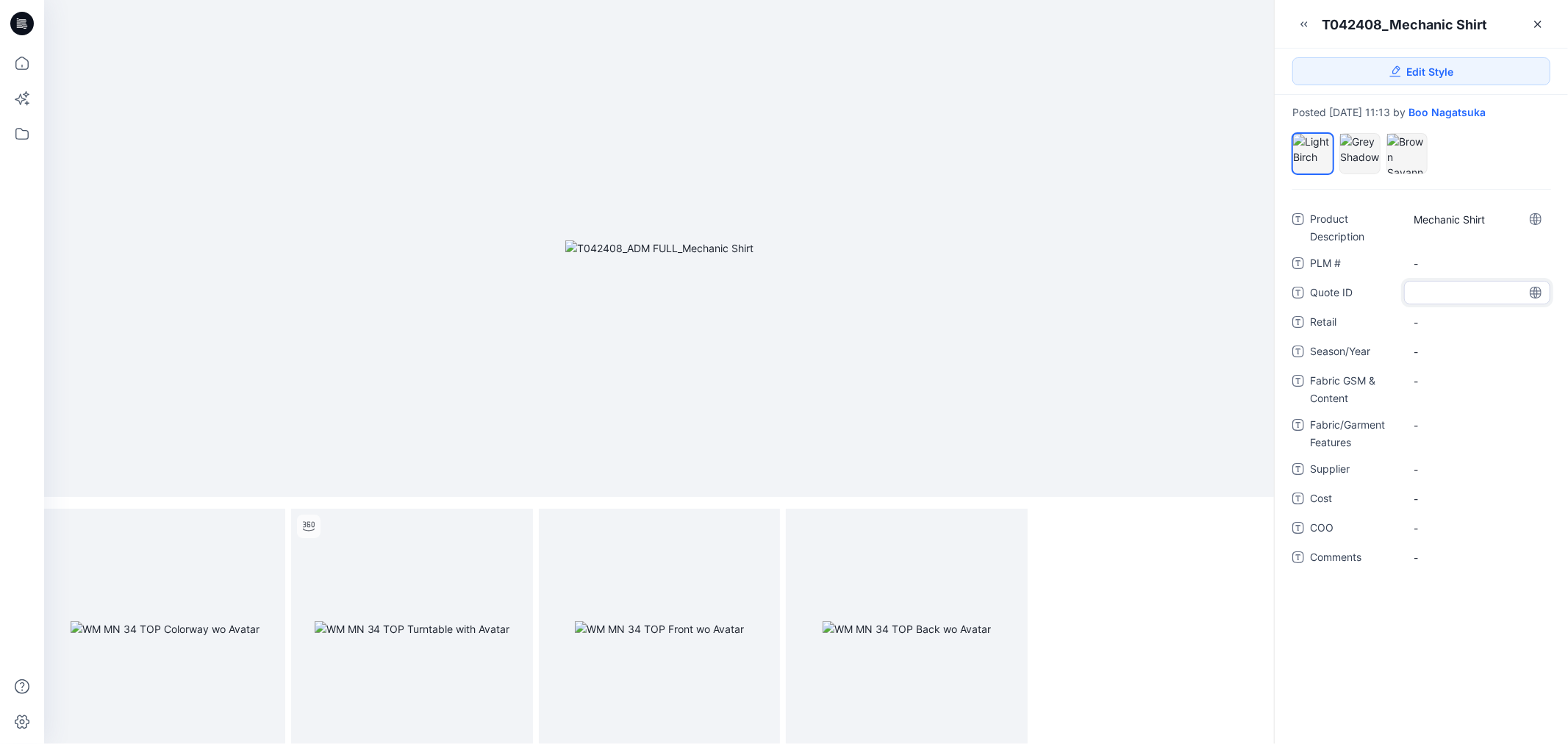
type textarea "*"
type textarea "*******"
drag, startPoint x: 1420, startPoint y: 344, endPoint x: 1405, endPoint y: 406, distance: 63.8
click at [1420, 346] on span "-" at bounding box center [1477, 352] width 127 height 16
type textarea "**********"
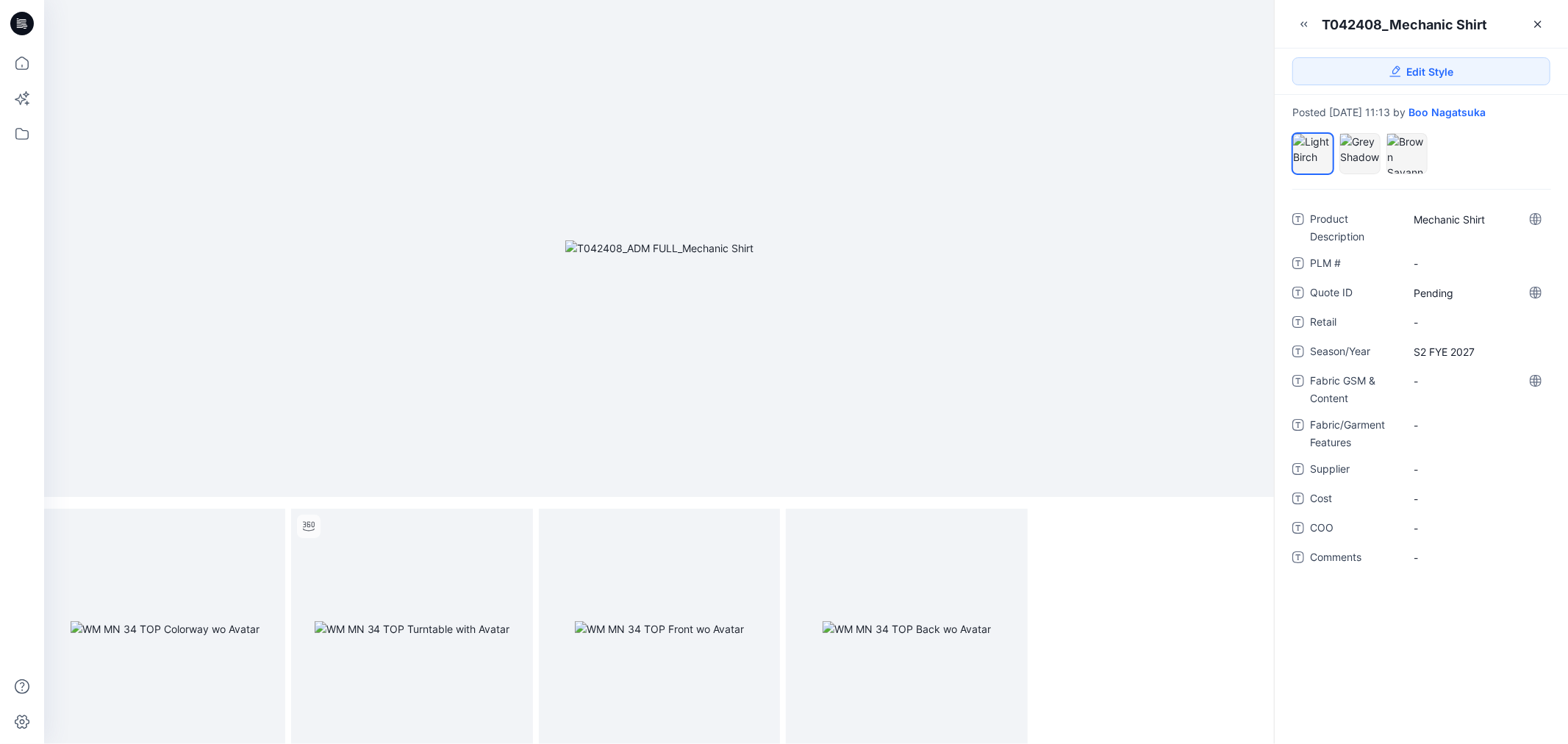
drag, startPoint x: 1428, startPoint y: 380, endPoint x: 1418, endPoint y: 406, distance: 27.9
click at [1426, 381] on Content "-" at bounding box center [1477, 381] width 127 height 16
type textarea "**********"
drag, startPoint x: 1437, startPoint y: 423, endPoint x: 1405, endPoint y: 461, distance: 49.7
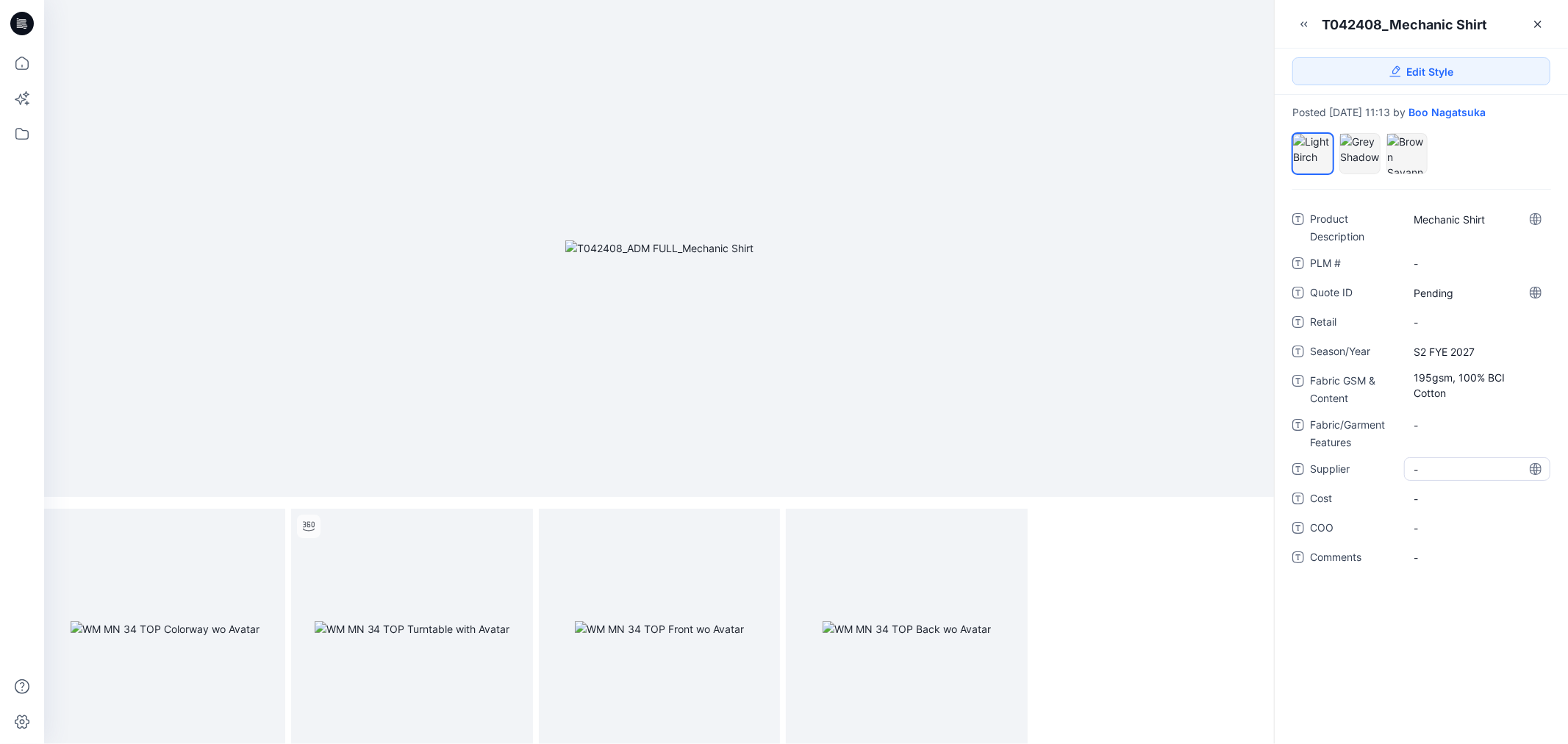
click at [1436, 422] on Features "-" at bounding box center [1477, 426] width 127 height 16
type textarea "**********"
click at [1422, 466] on span "-" at bounding box center [1477, 469] width 127 height 16
type textarea "**********"
click at [1540, 18] on icon at bounding box center [1537, 24] width 12 height 12
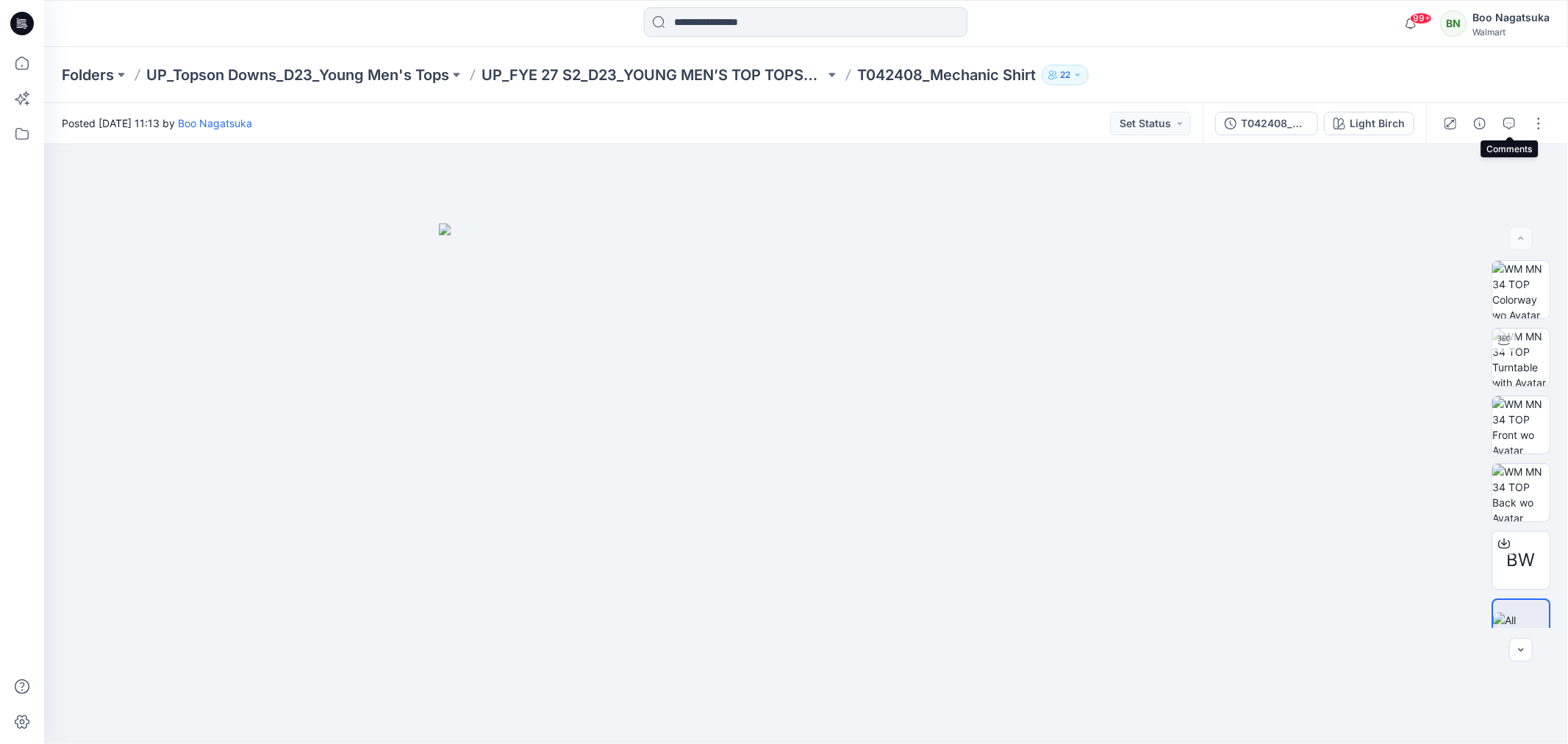
click at [1509, 115] on button "button" at bounding box center [1509, 123] width 24 height 24
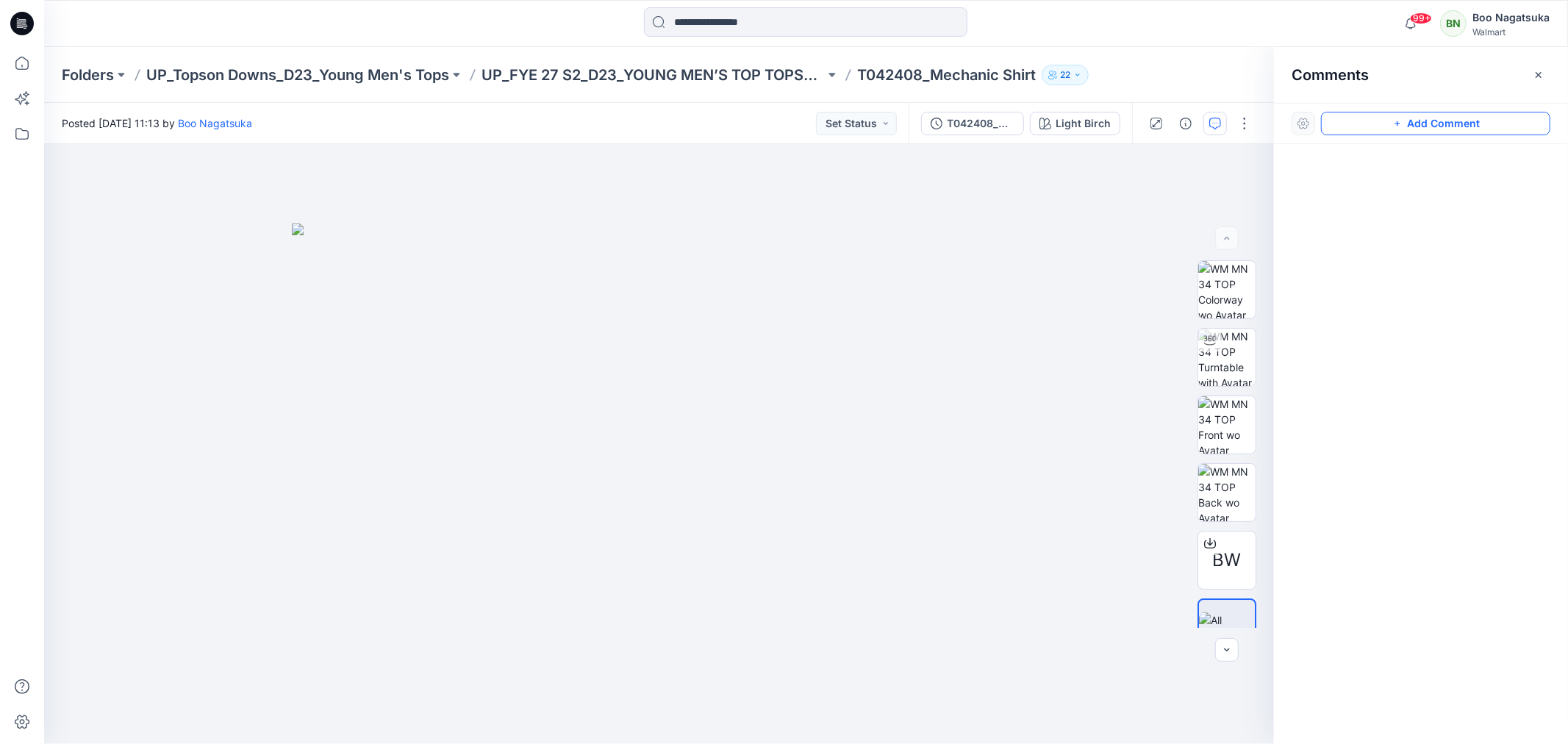
drag, startPoint x: 1510, startPoint y: 116, endPoint x: 1362, endPoint y: 148, distance: 151.4
click at [1509, 118] on button "Add Comment" at bounding box center [1436, 123] width 229 height 24
click at [502, 313] on div "1" at bounding box center [659, 444] width 1229 height 600
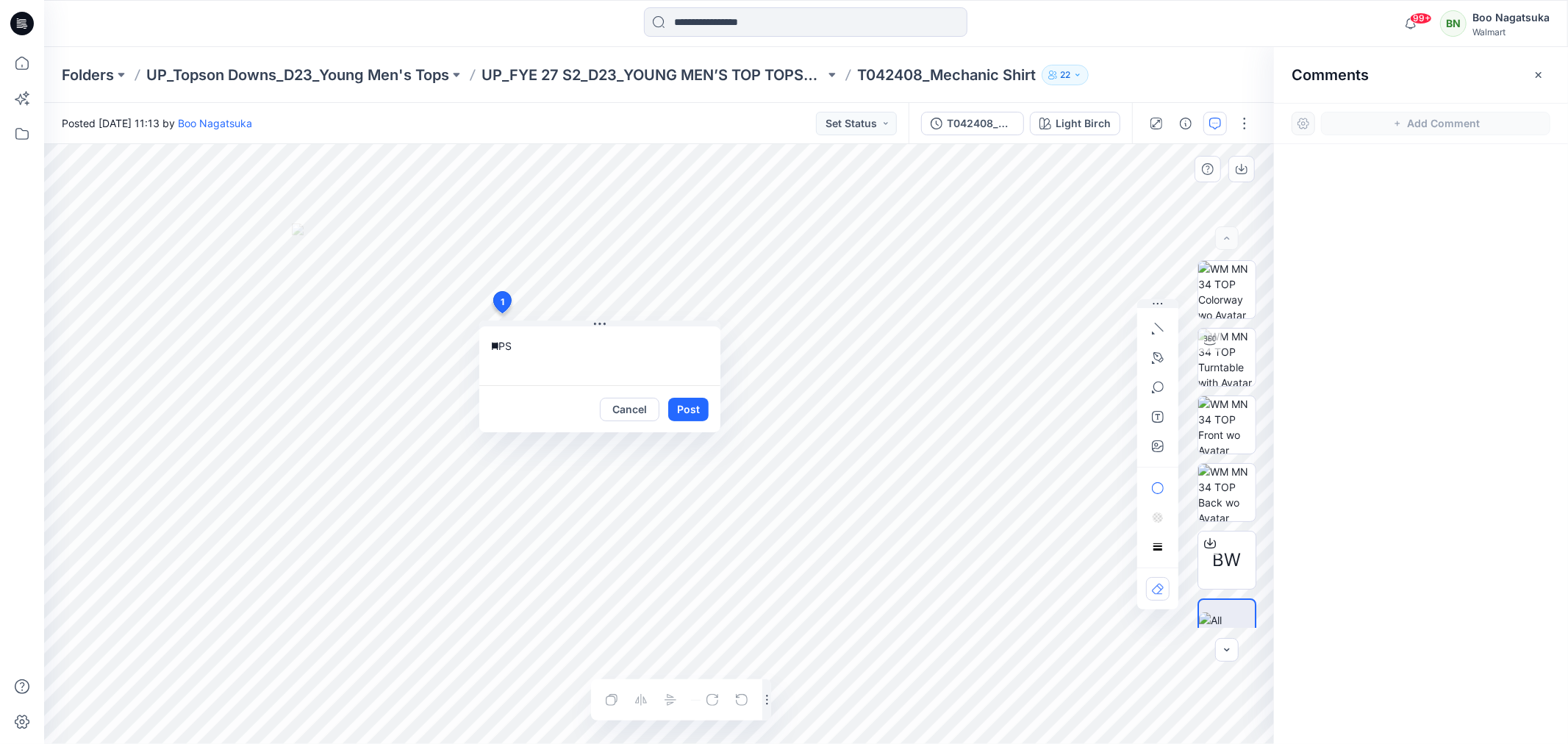
type textarea "*"
type textarea "**********"
click at [687, 409] on button "Post" at bounding box center [688, 410] width 40 height 24
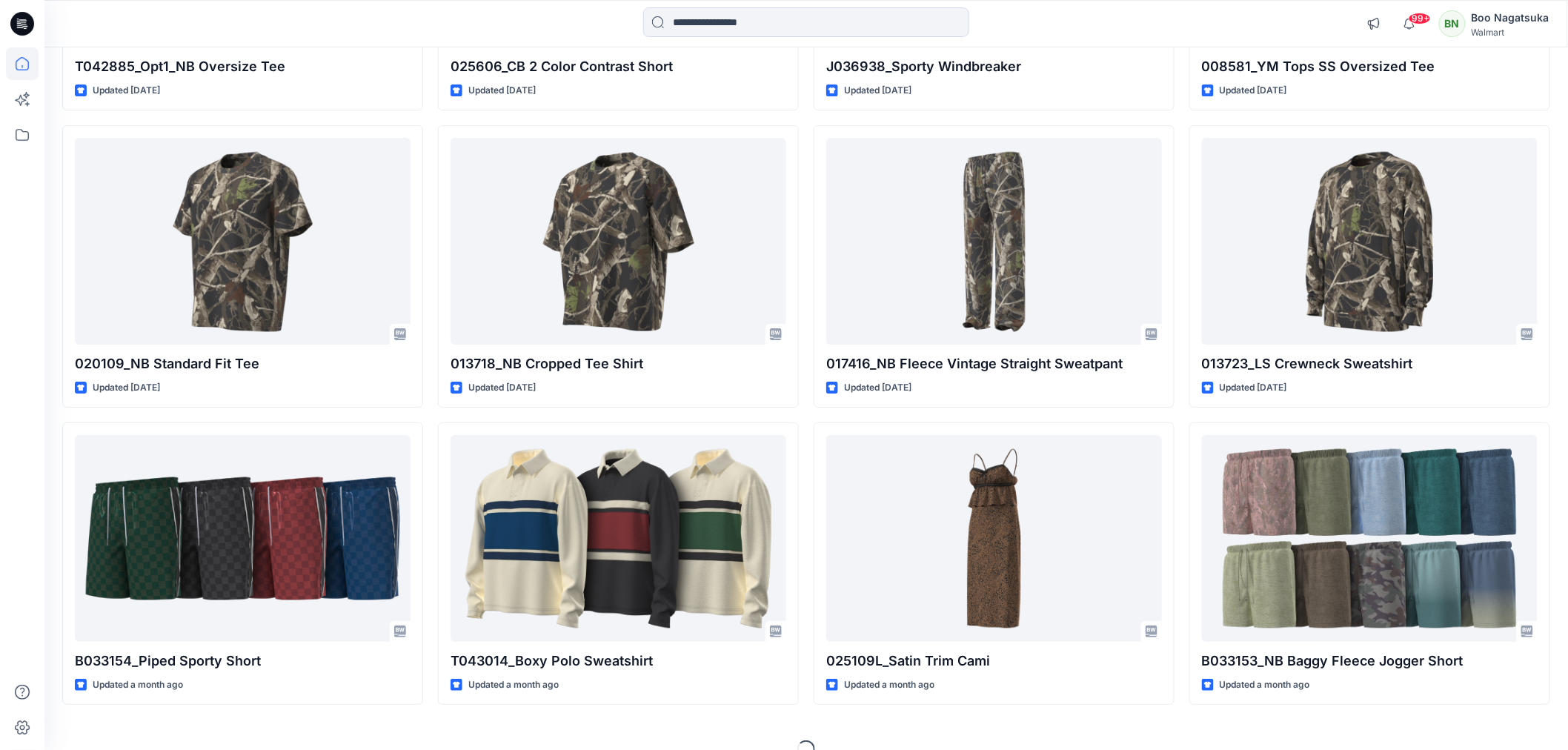
scroll to position [2189, 0]
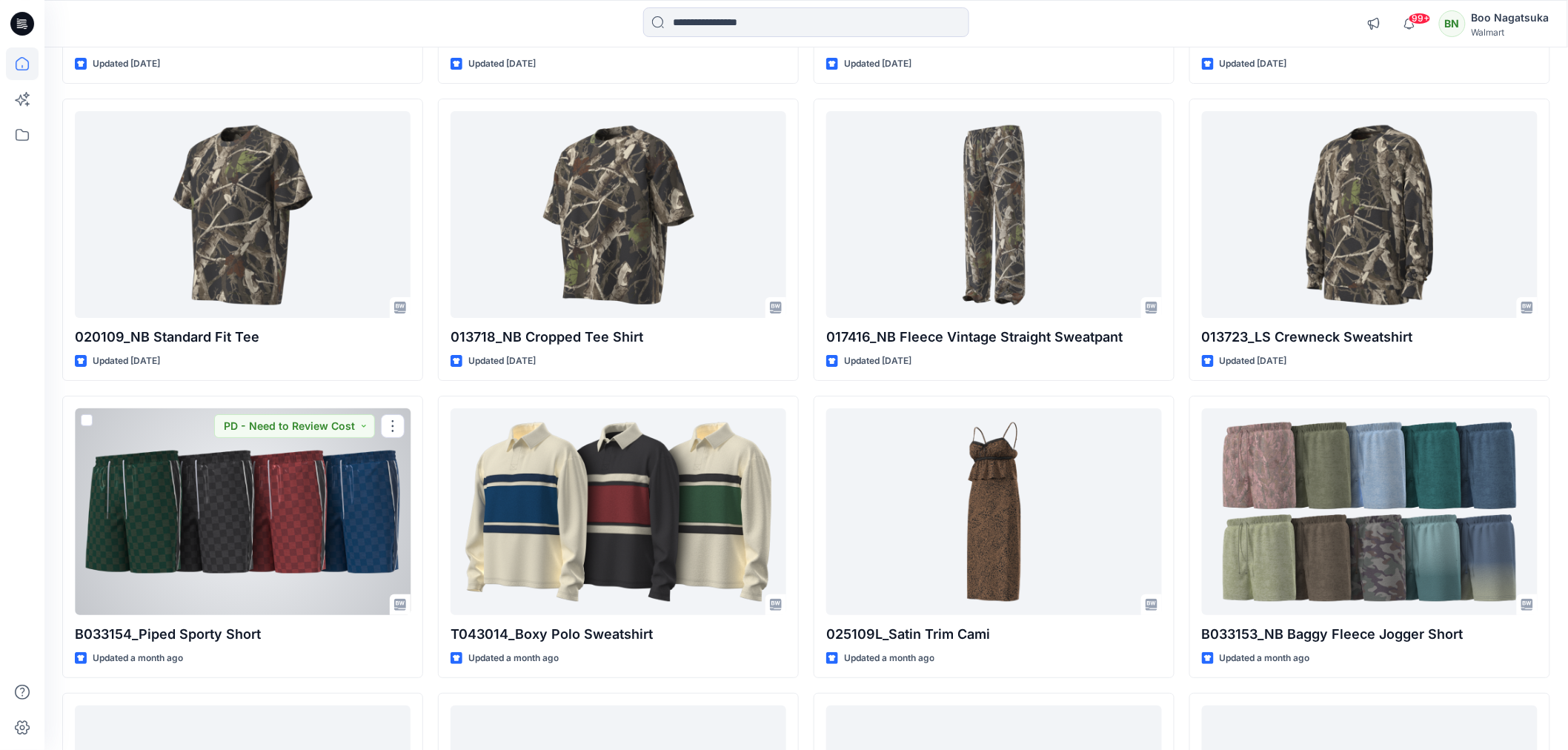
click at [313, 543] on div at bounding box center [242, 511] width 336 height 206
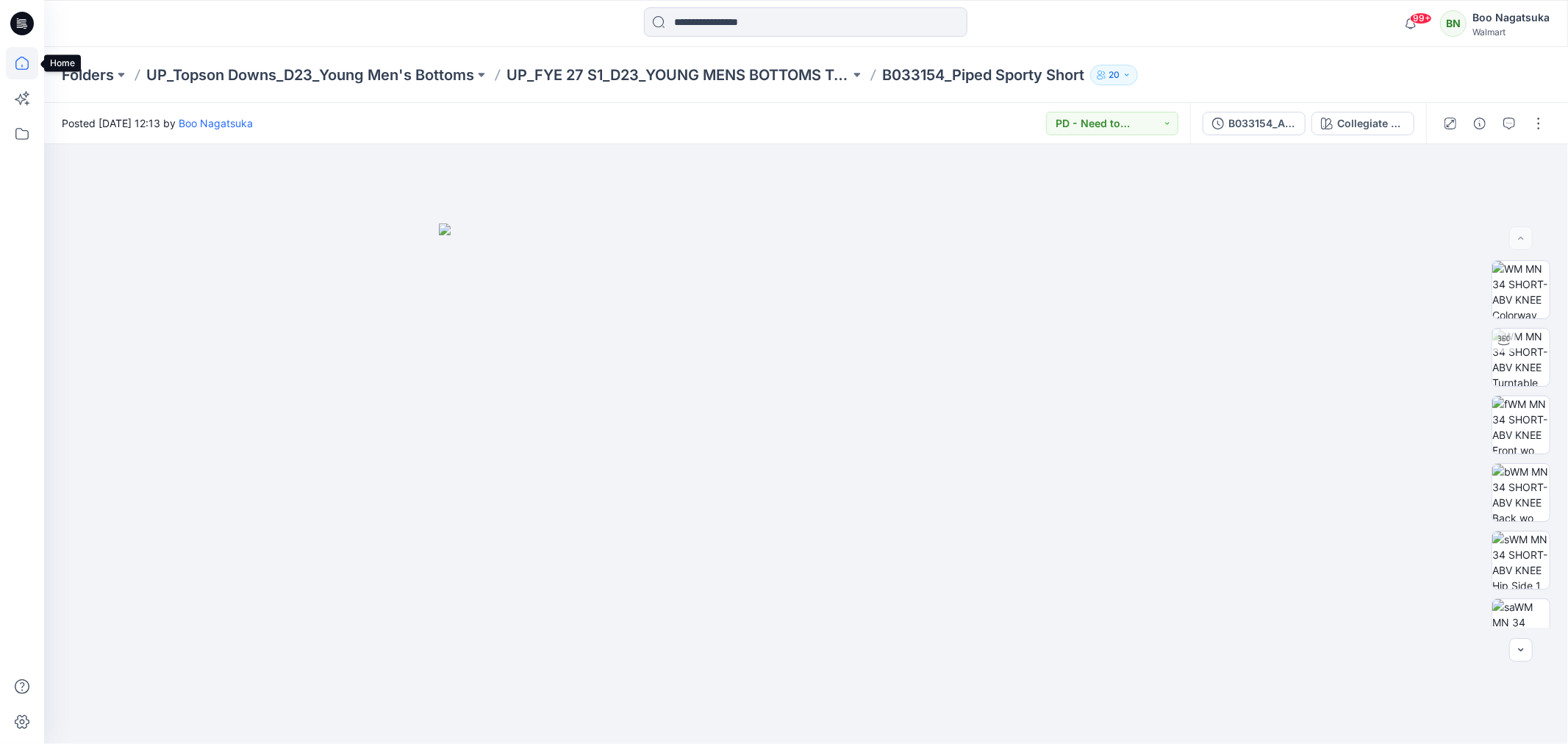
click at [22, 60] on icon at bounding box center [21, 63] width 32 height 32
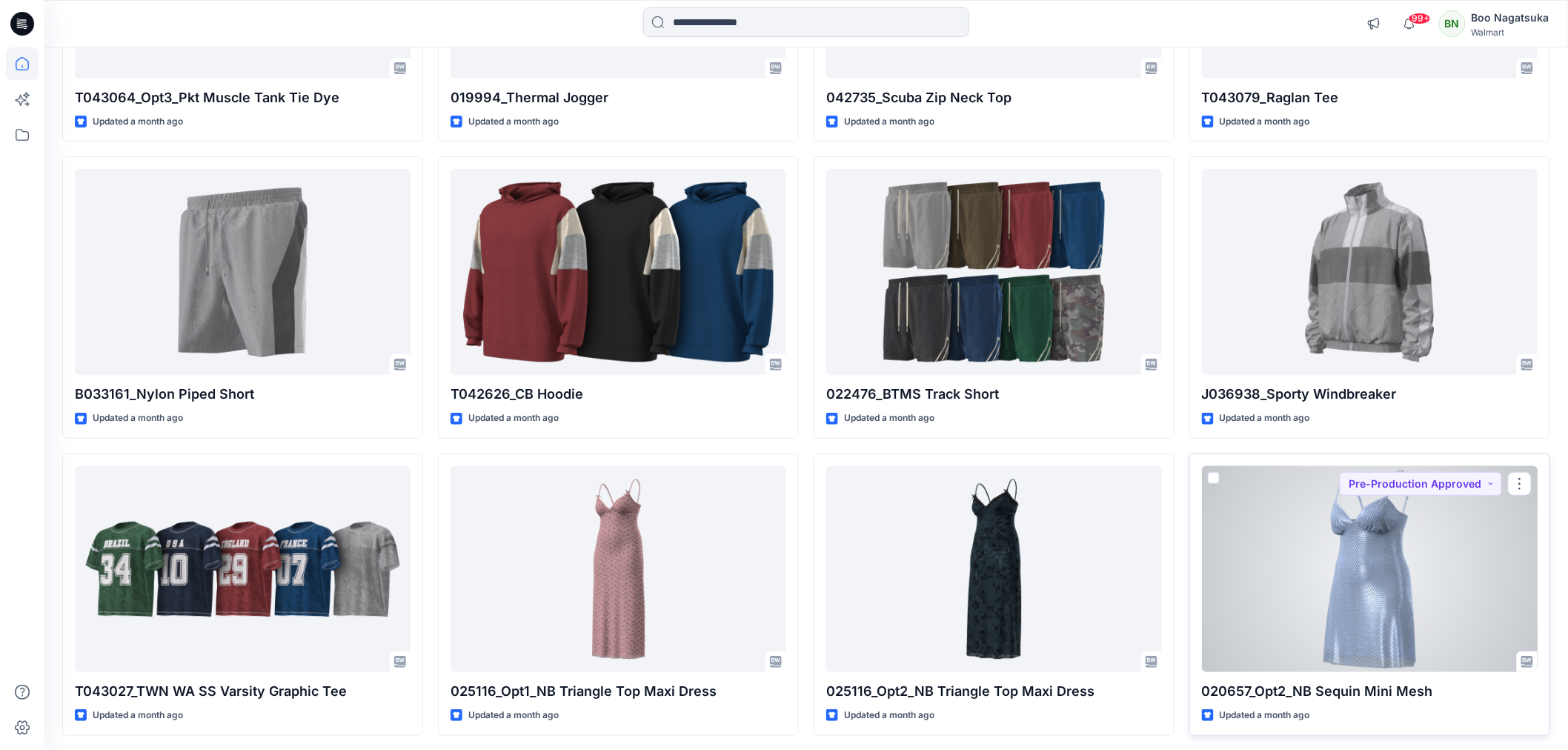
scroll to position [4865, 0]
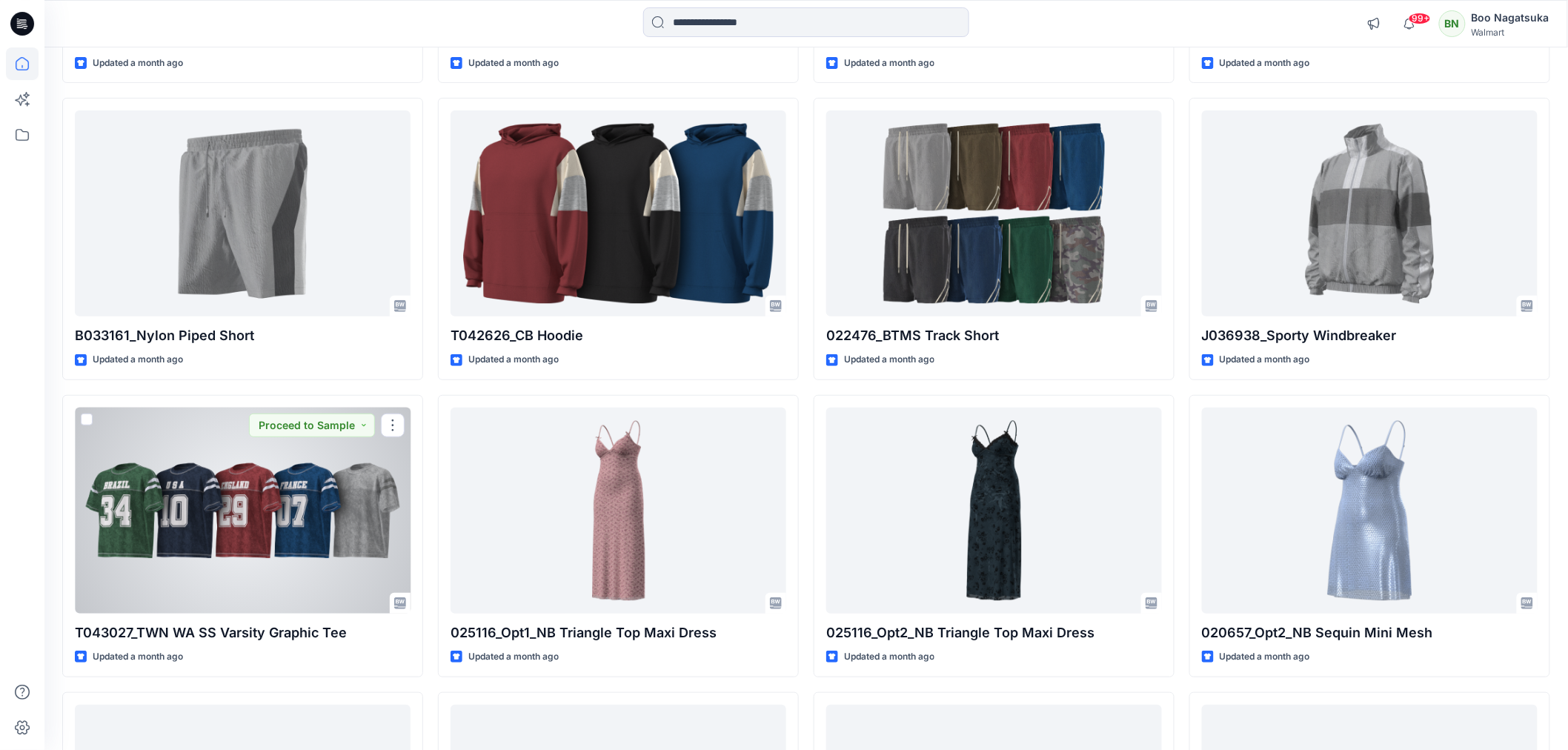
click at [306, 531] on div at bounding box center [242, 511] width 336 height 206
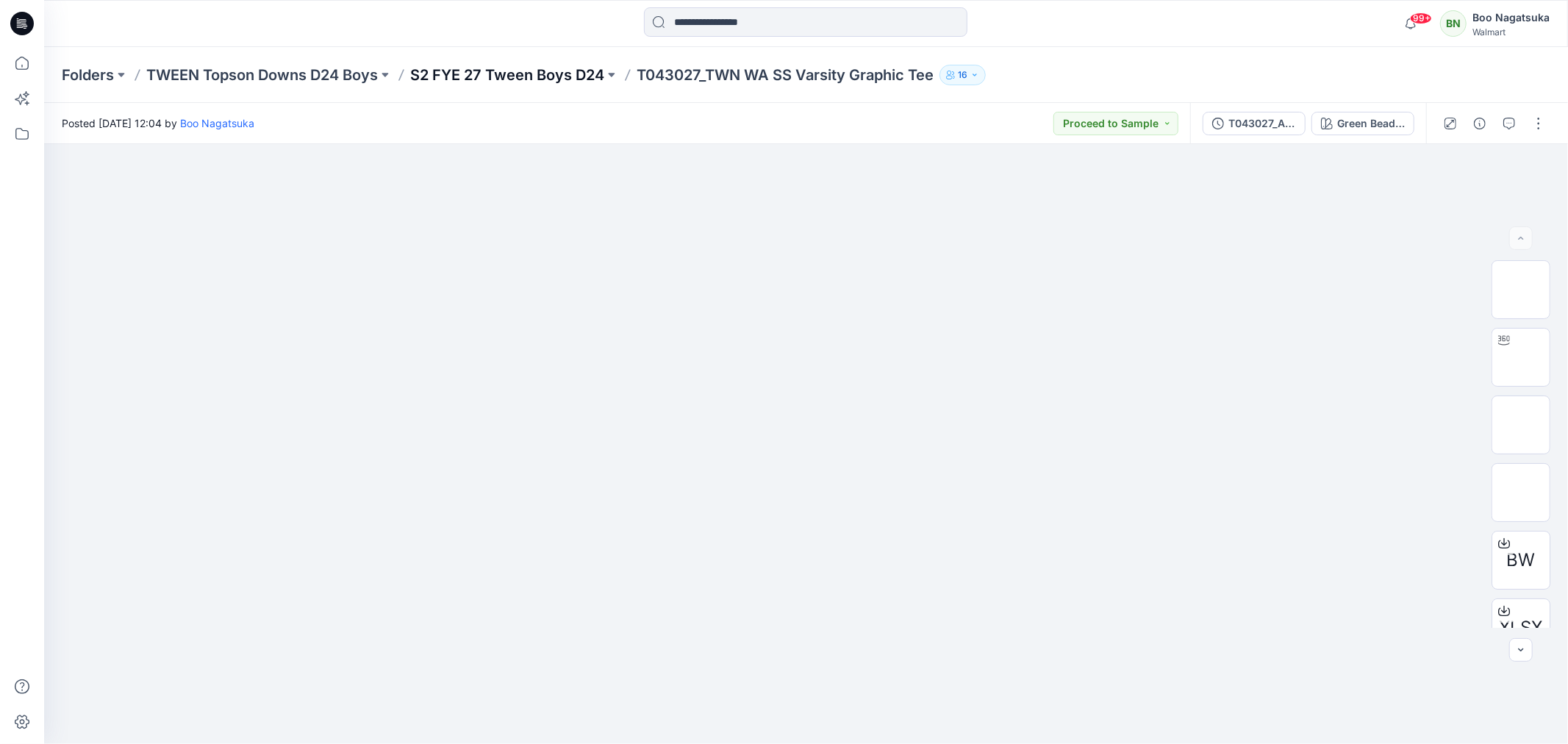
click at [551, 74] on p "S2 FYE 27 Tween Boys D24" at bounding box center [506, 75] width 194 height 21
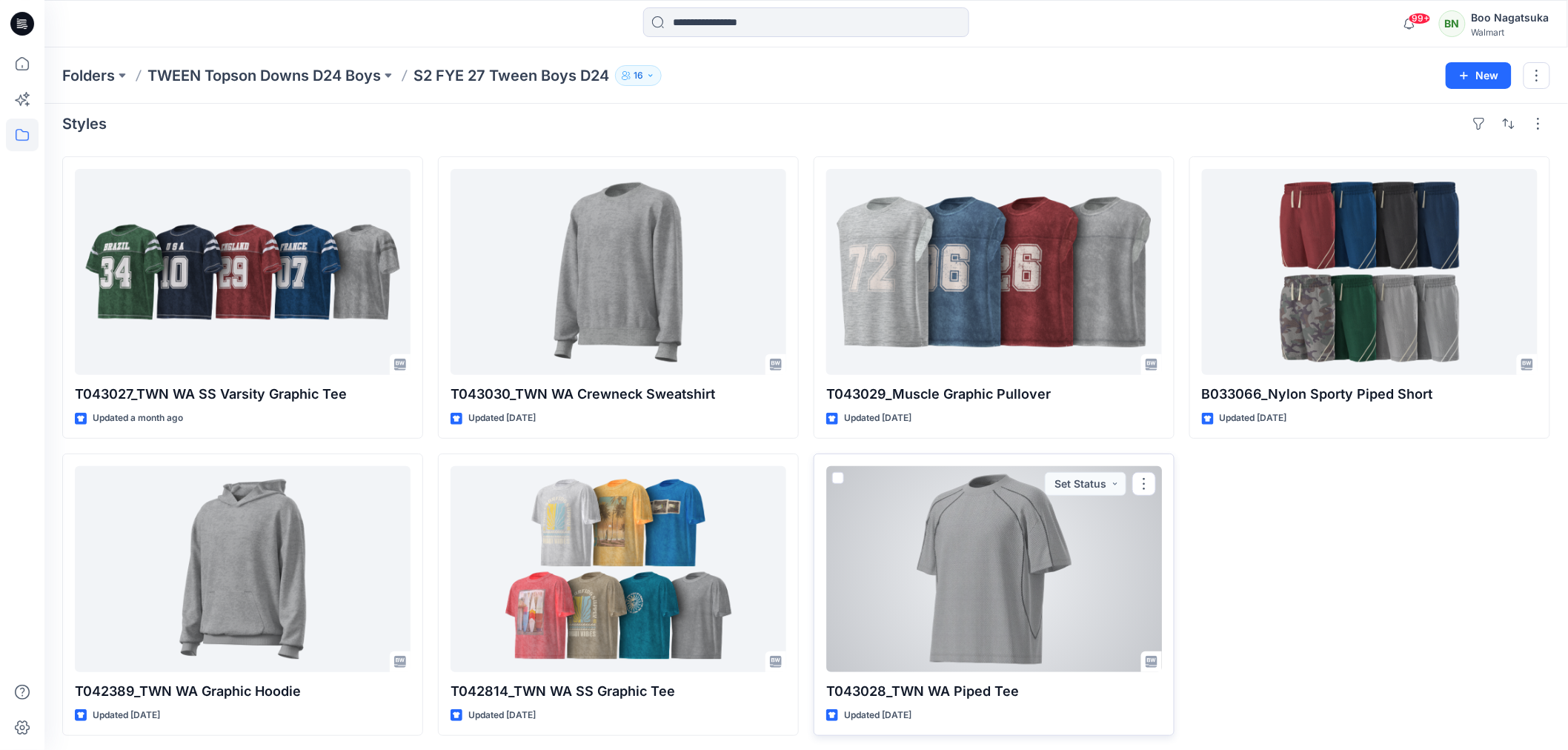
scroll to position [13, 0]
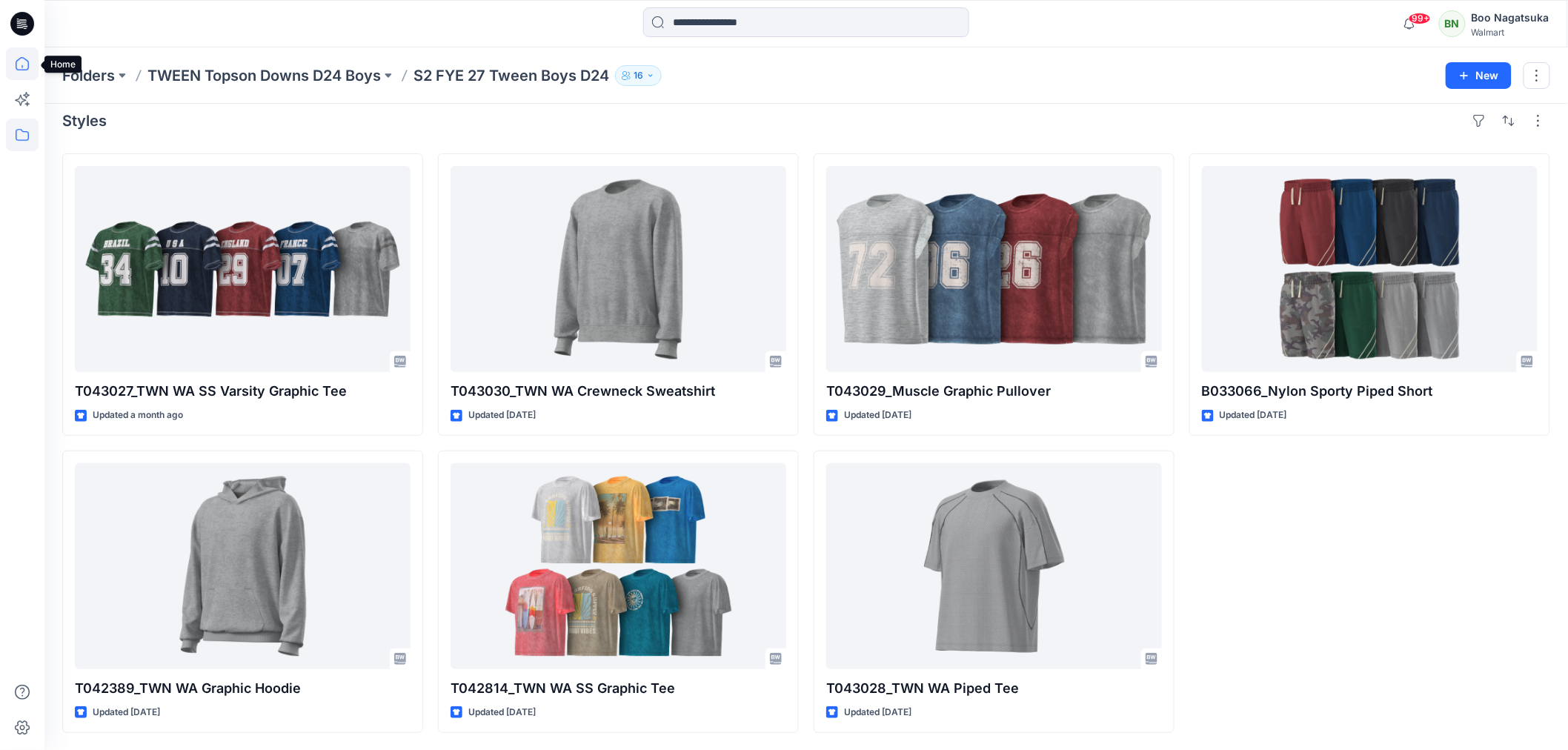
click at [16, 60] on icon at bounding box center [22, 63] width 33 height 33
